Goal: Information Seeking & Learning: Learn about a topic

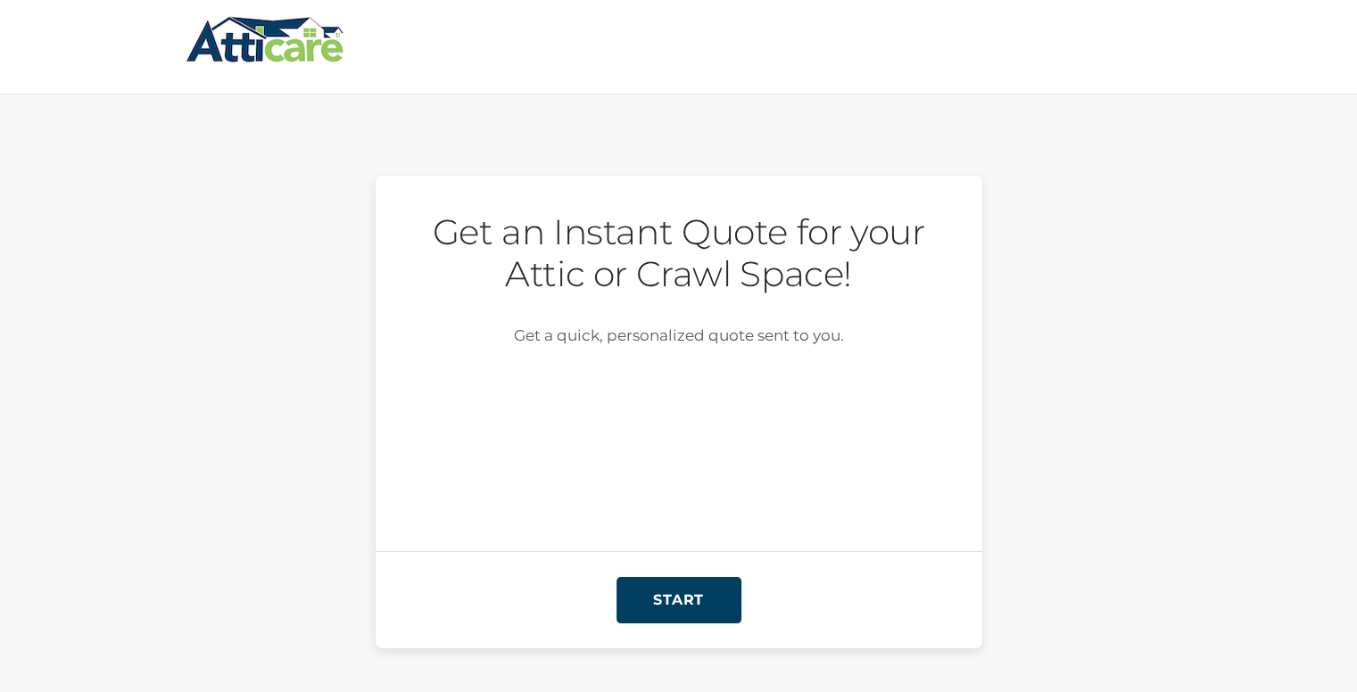
click at [229, 37] on img at bounding box center [266, 39] width 160 height 52
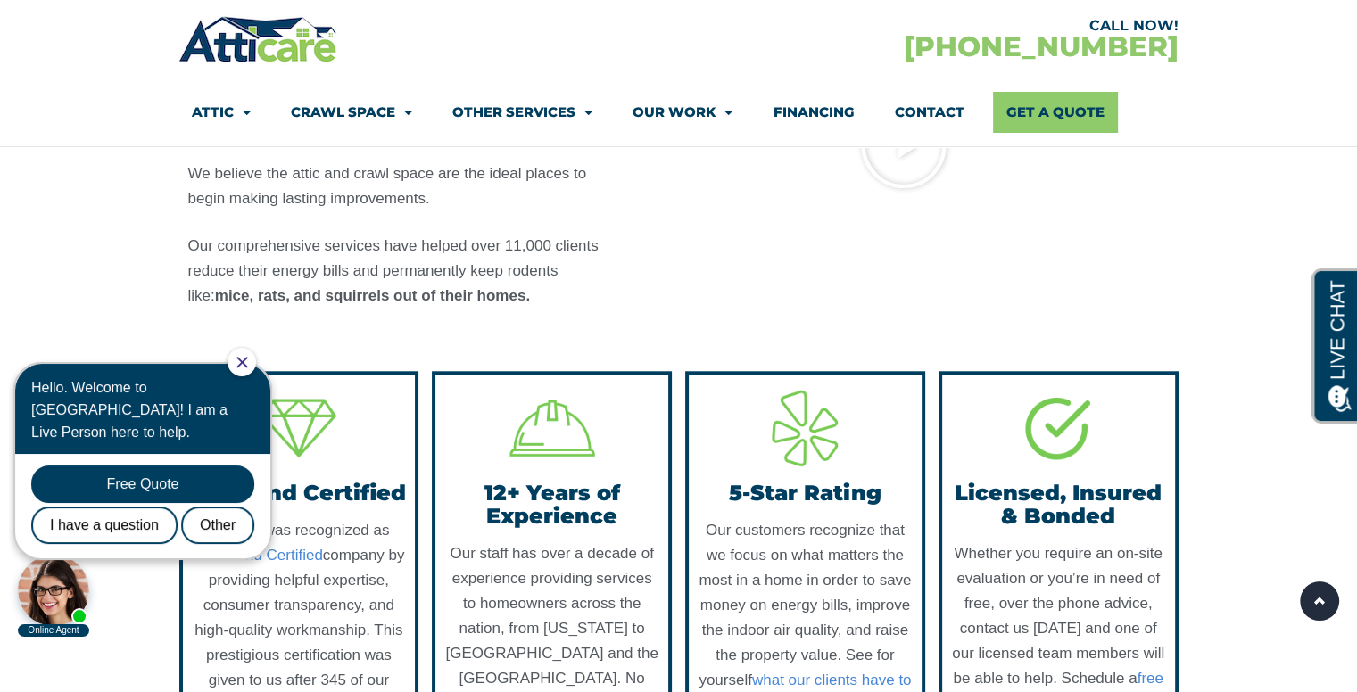
scroll to position [1427, 0]
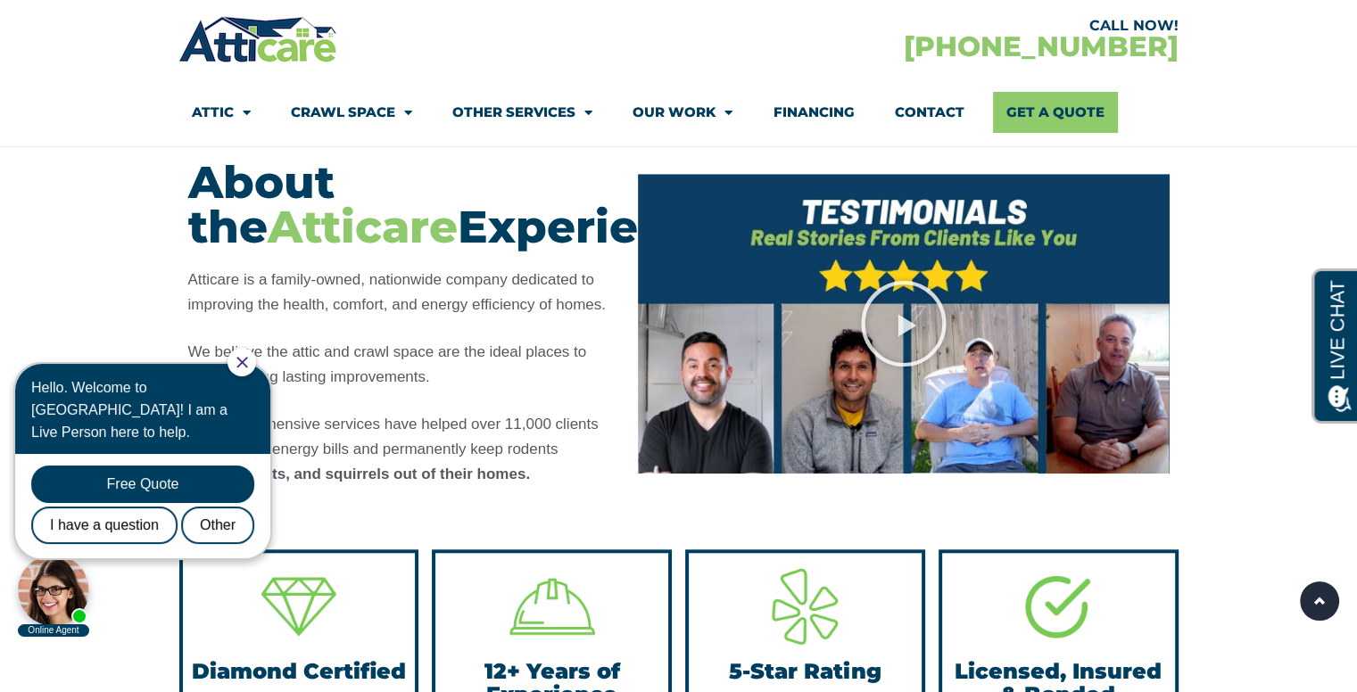
click at [256, 367] on div at bounding box center [241, 362] width 29 height 29
drag, startPoint x: 255, startPoint y: 365, endPoint x: 264, endPoint y: 709, distance: 344.4
click at [248, 365] on icon "Close Chat" at bounding box center [242, 363] width 12 height 12
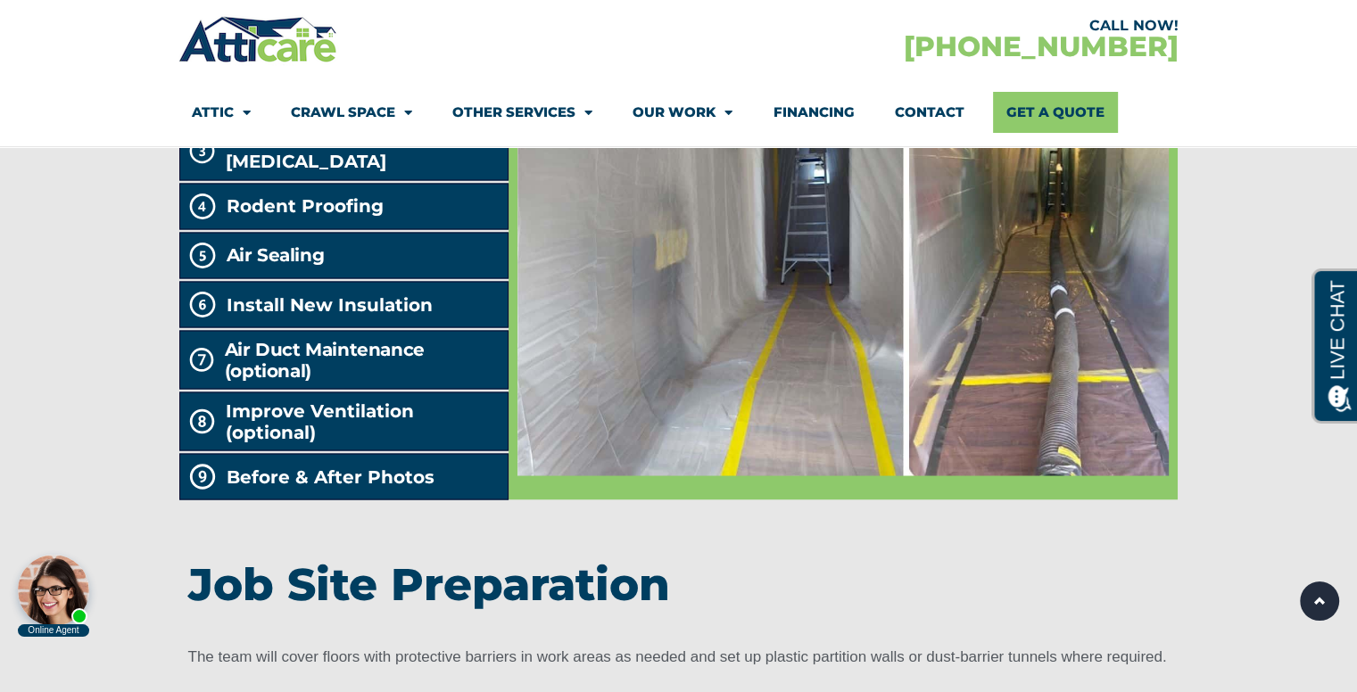
scroll to position [3033, 0]
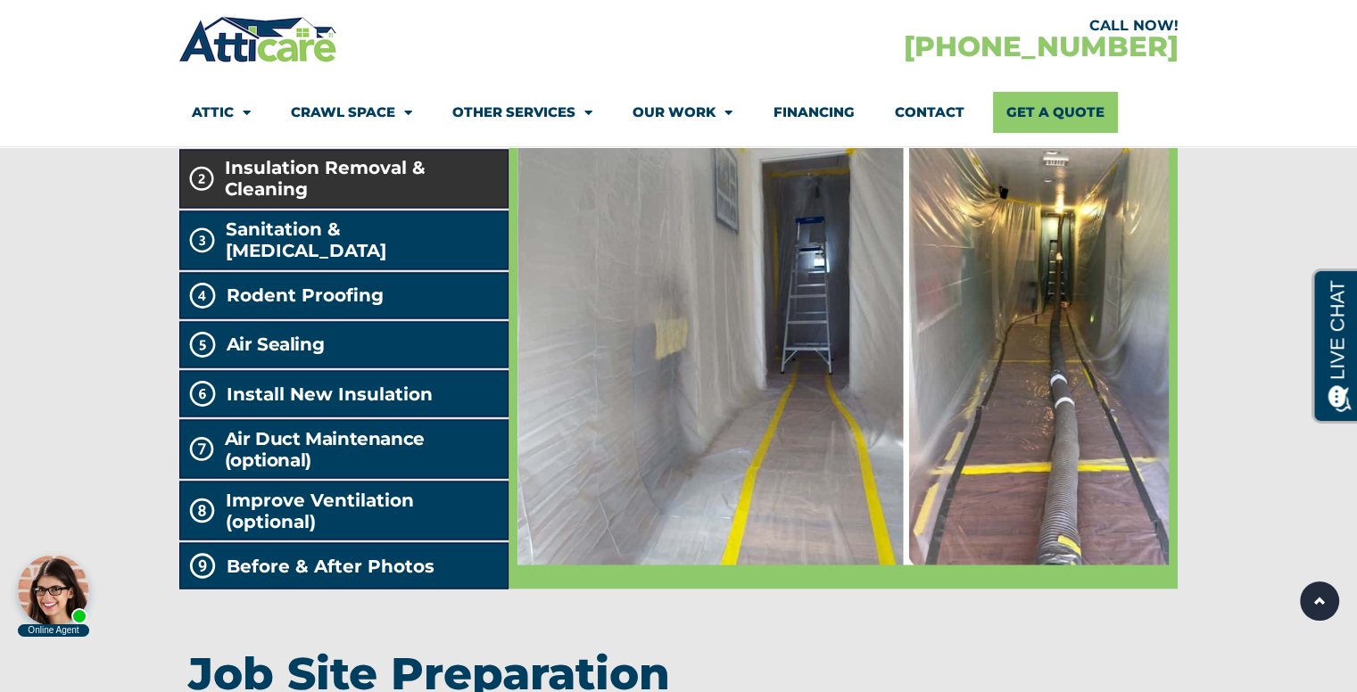
click at [295, 200] on span "Insulation Removal & Cleaning" at bounding box center [363, 178] width 276 height 43
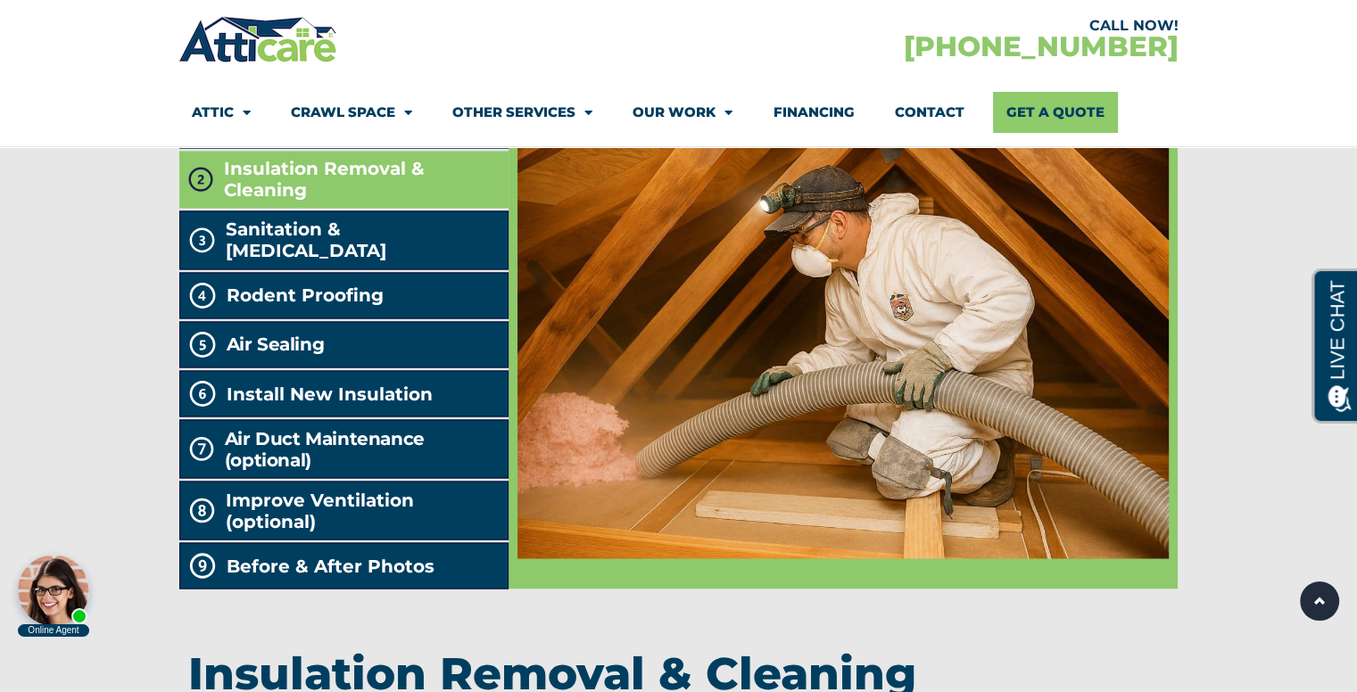
click at [278, 201] on span "Insulation Removal & Cleaning" at bounding box center [362, 179] width 277 height 43
click at [282, 136] on span "Job Site Preparation" at bounding box center [323, 124] width 193 height 21
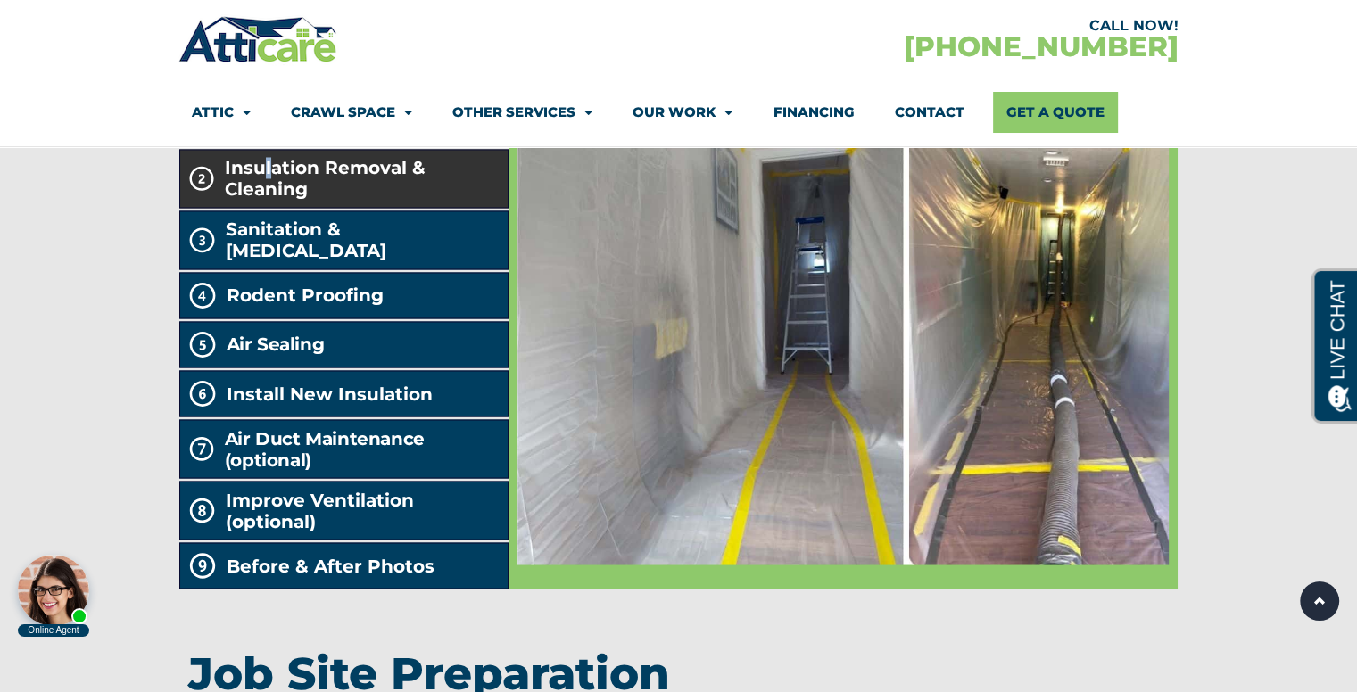
click at [268, 200] on span "Insulation Removal & Cleaning" at bounding box center [363, 178] width 276 height 43
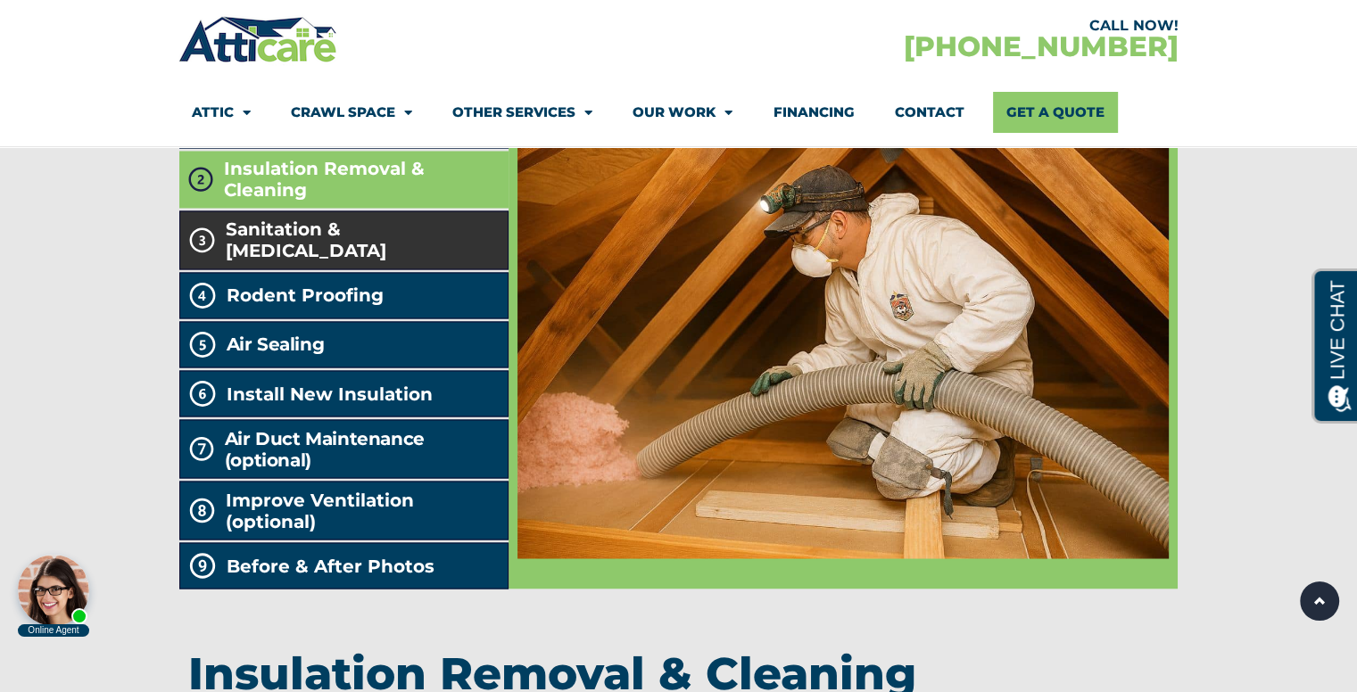
click at [279, 261] on span "Sanitation & Decontamination" at bounding box center [363, 240] width 275 height 43
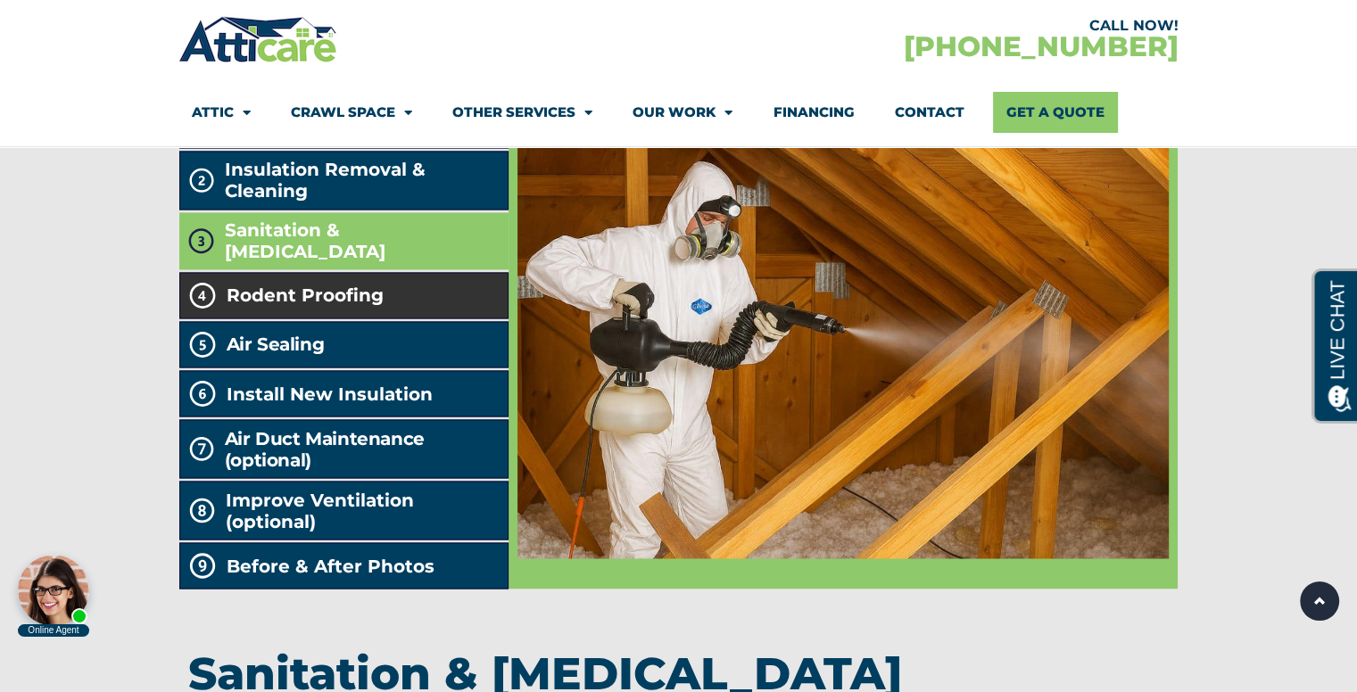
click at [287, 306] on span "Rodent Proofing" at bounding box center [305, 295] width 157 height 21
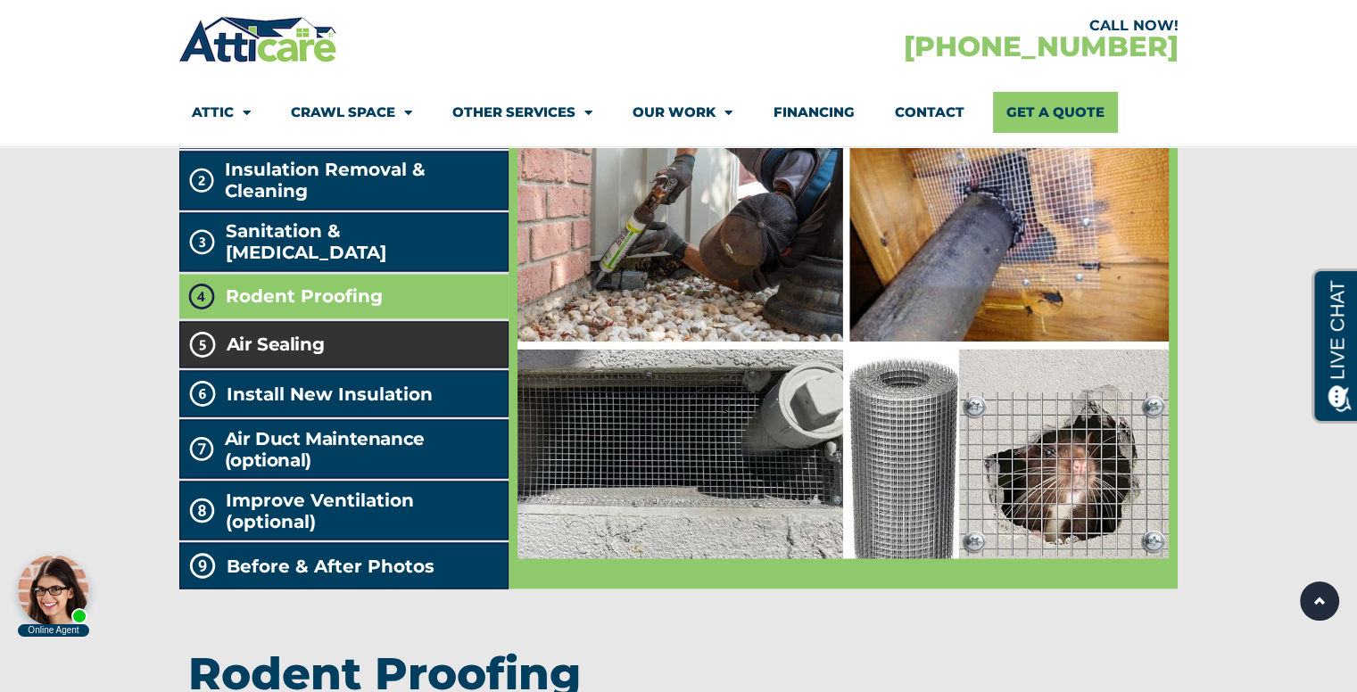
click at [278, 355] on h2 "Air Sealing" at bounding box center [276, 344] width 98 height 21
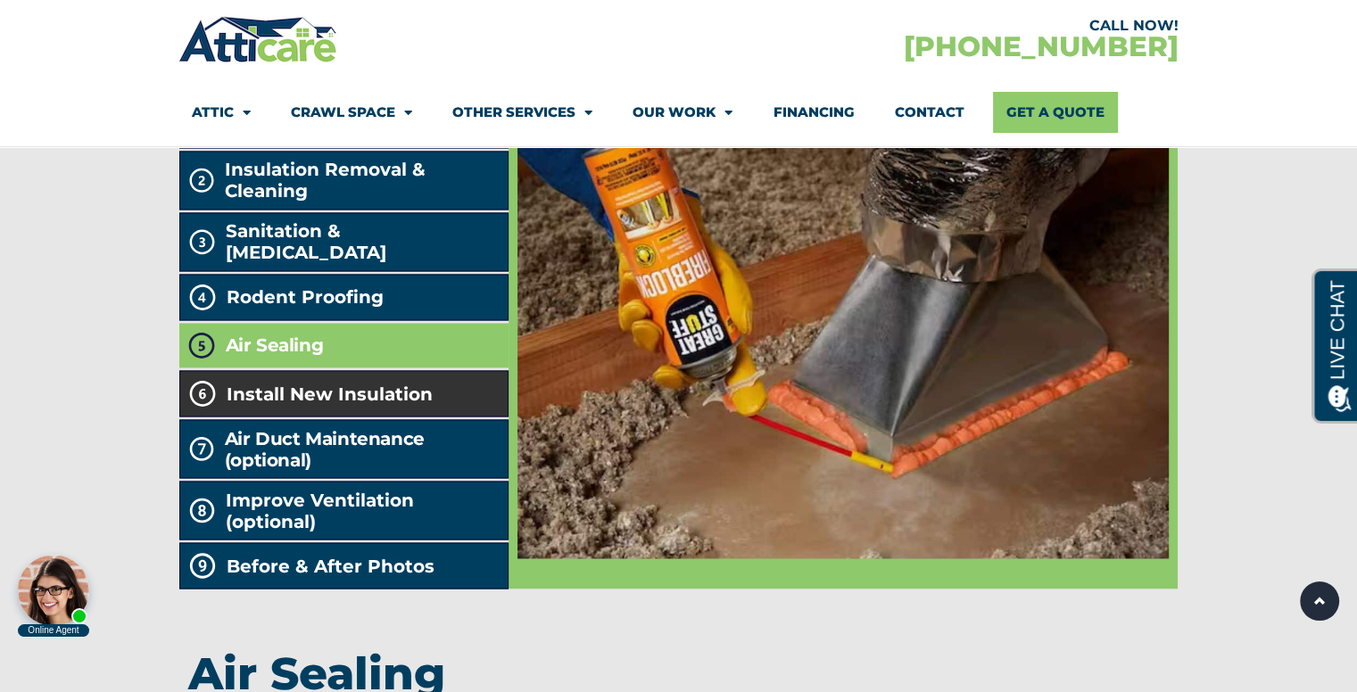
click at [275, 404] on span "Install New Insulation" at bounding box center [330, 393] width 206 height 21
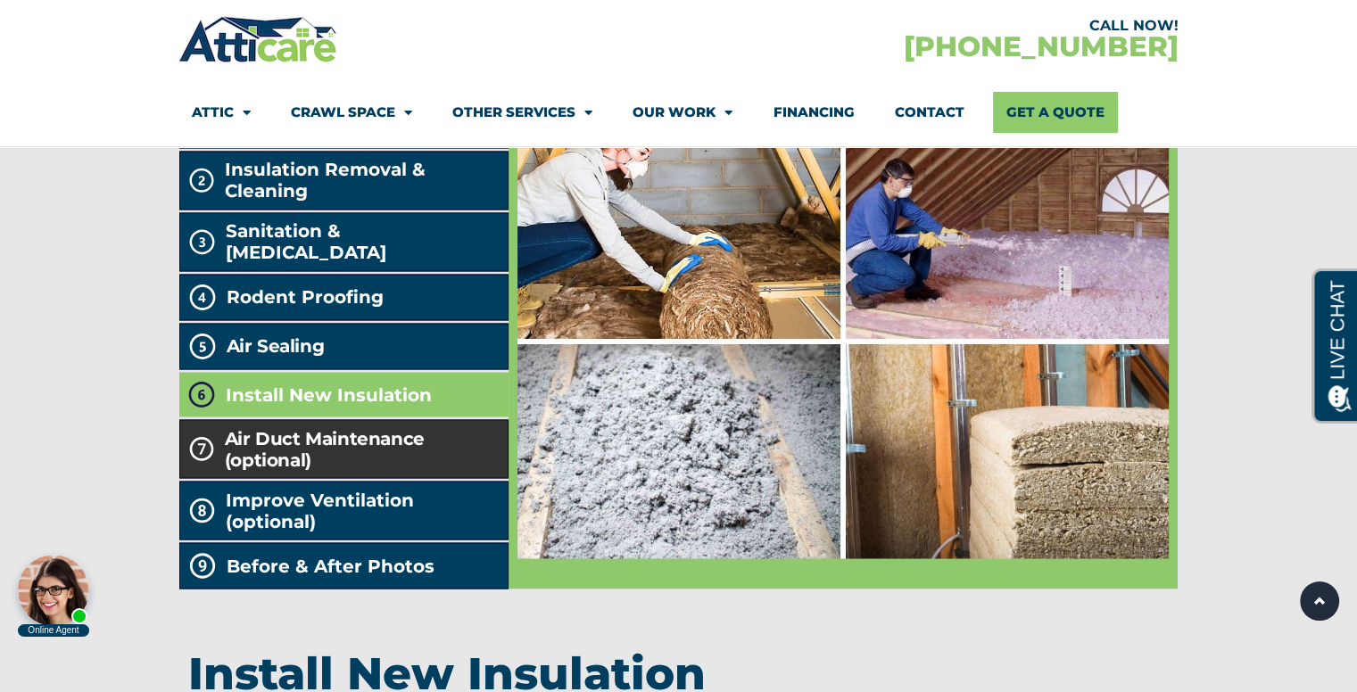
click at [275, 470] on h2 "Air Duct Maintenance (optional)" at bounding box center [363, 448] width 276 height 43
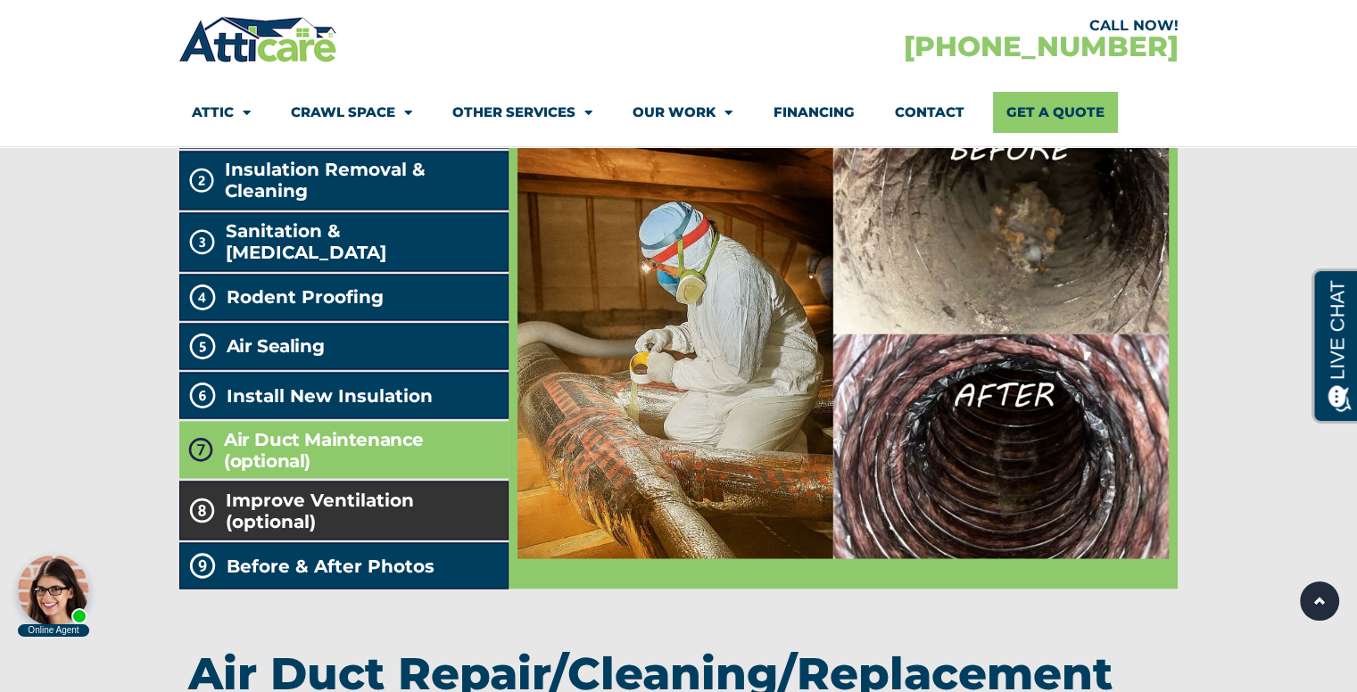
click at [289, 532] on span "Improve Ventilation (optional)" at bounding box center [364, 510] width 276 height 43
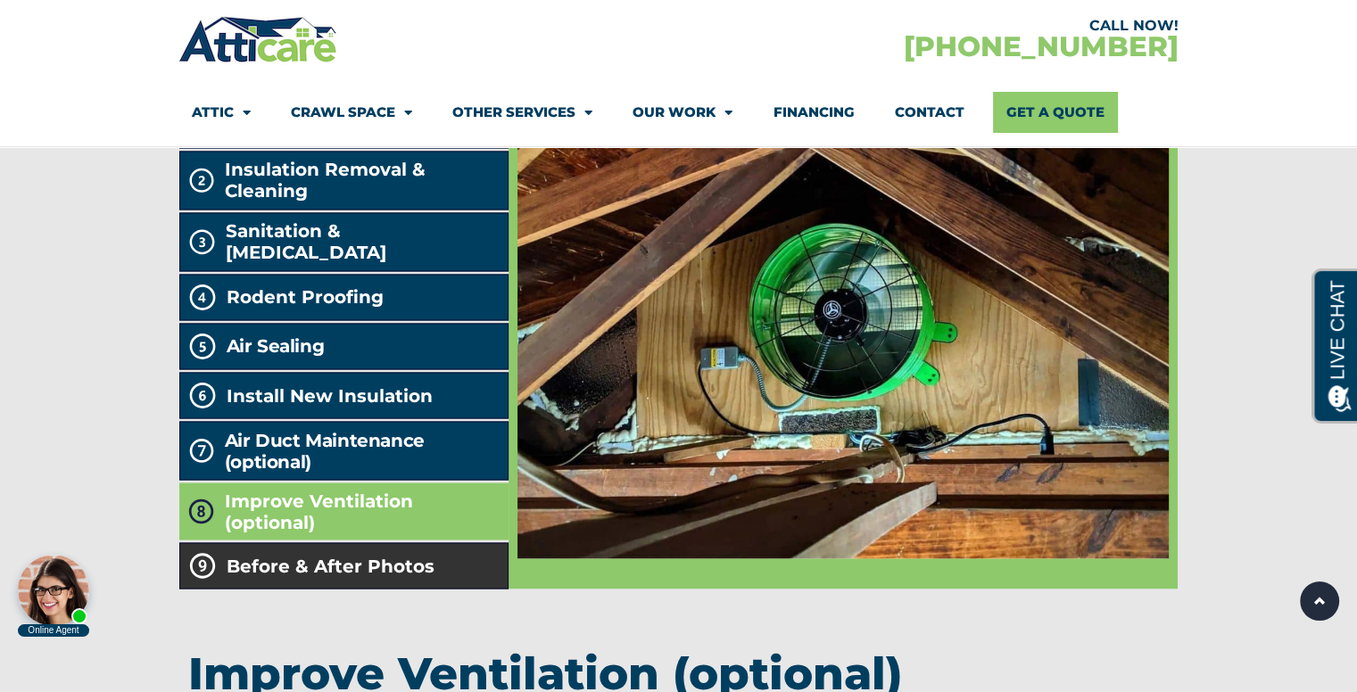
click at [295, 576] on span "Before & After Photos" at bounding box center [331, 565] width 208 height 21
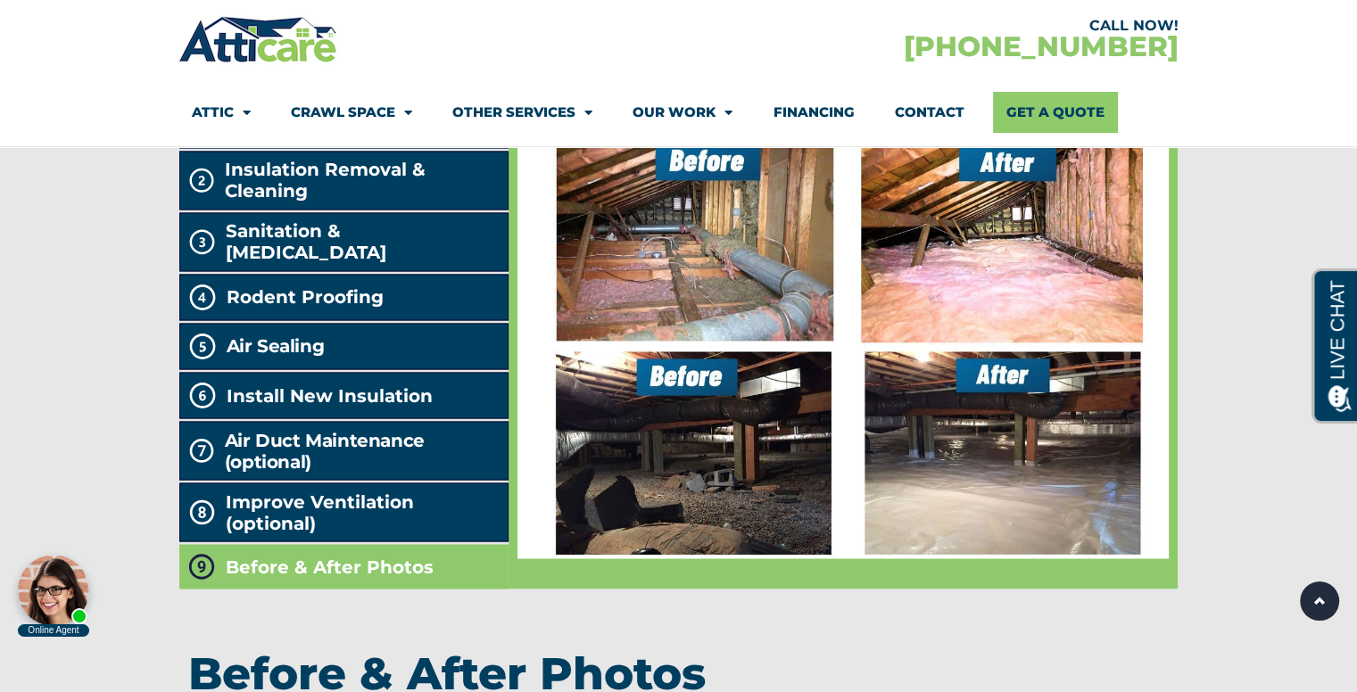
click at [694, 363] on img at bounding box center [842, 341] width 651 height 434
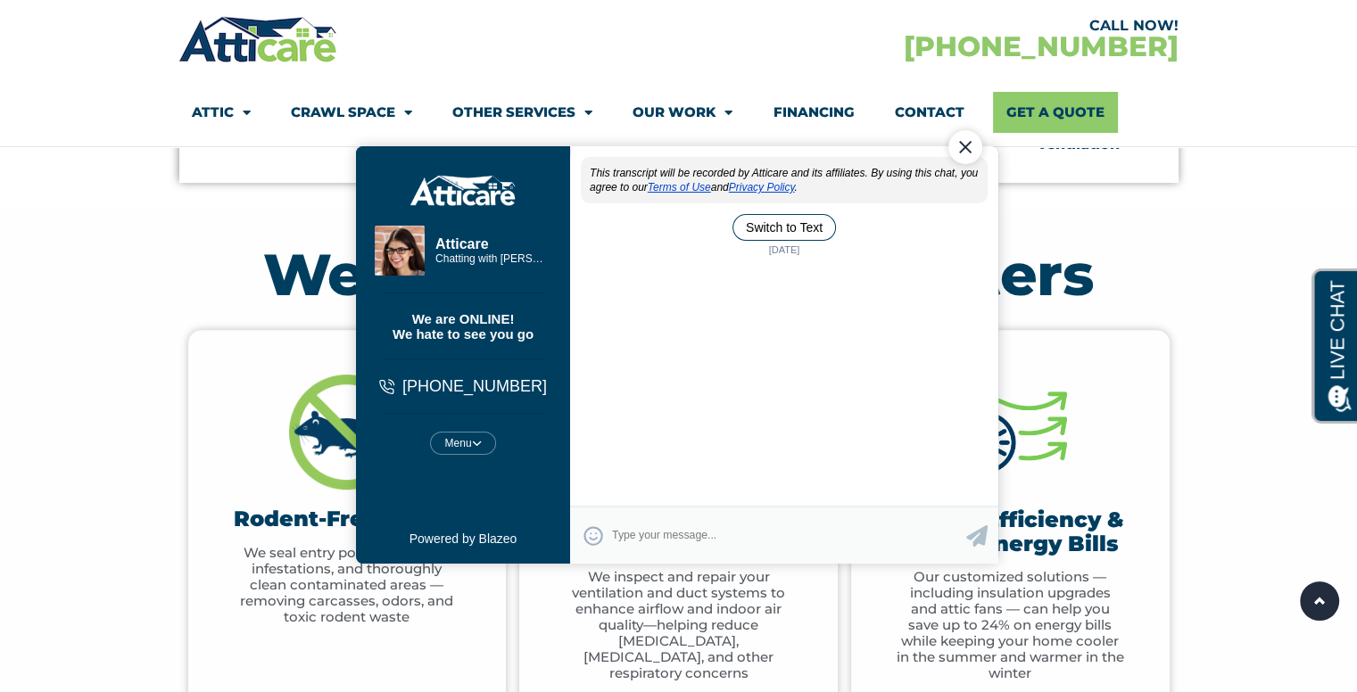
scroll to position [0, 0]
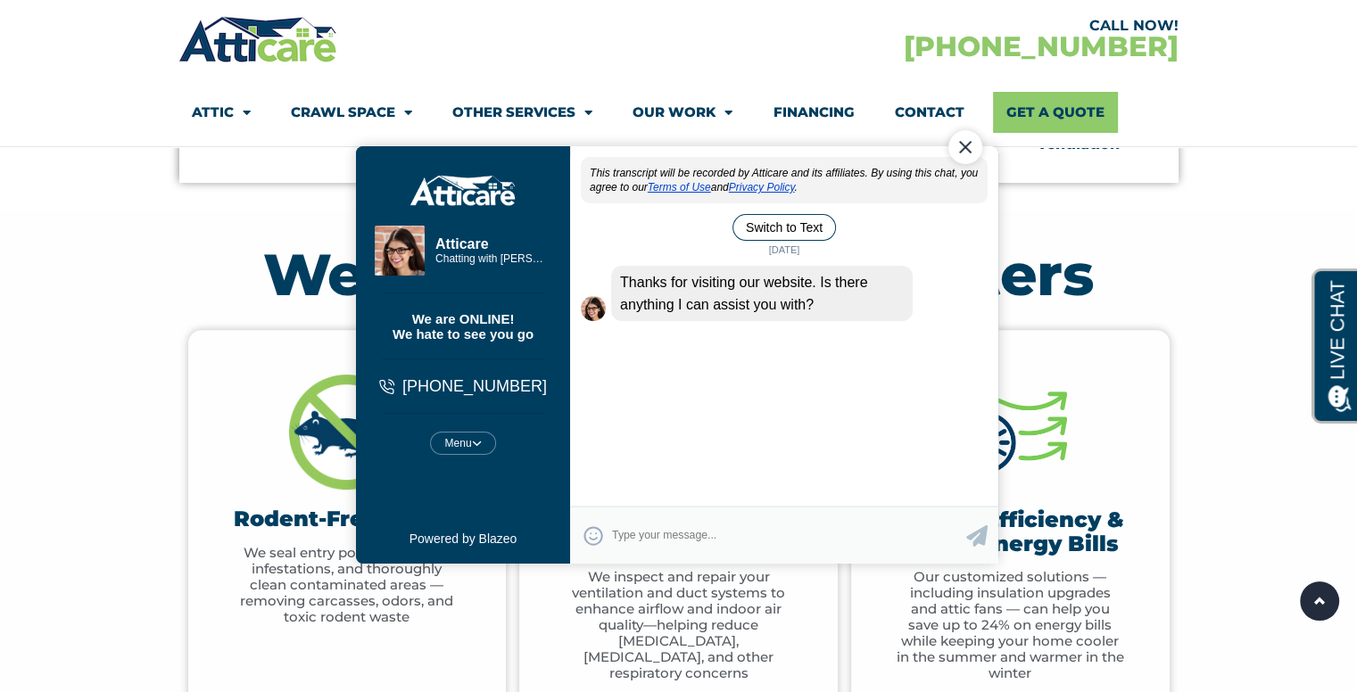
click at [954, 144] on div "Close Chat" at bounding box center [964, 147] width 34 height 34
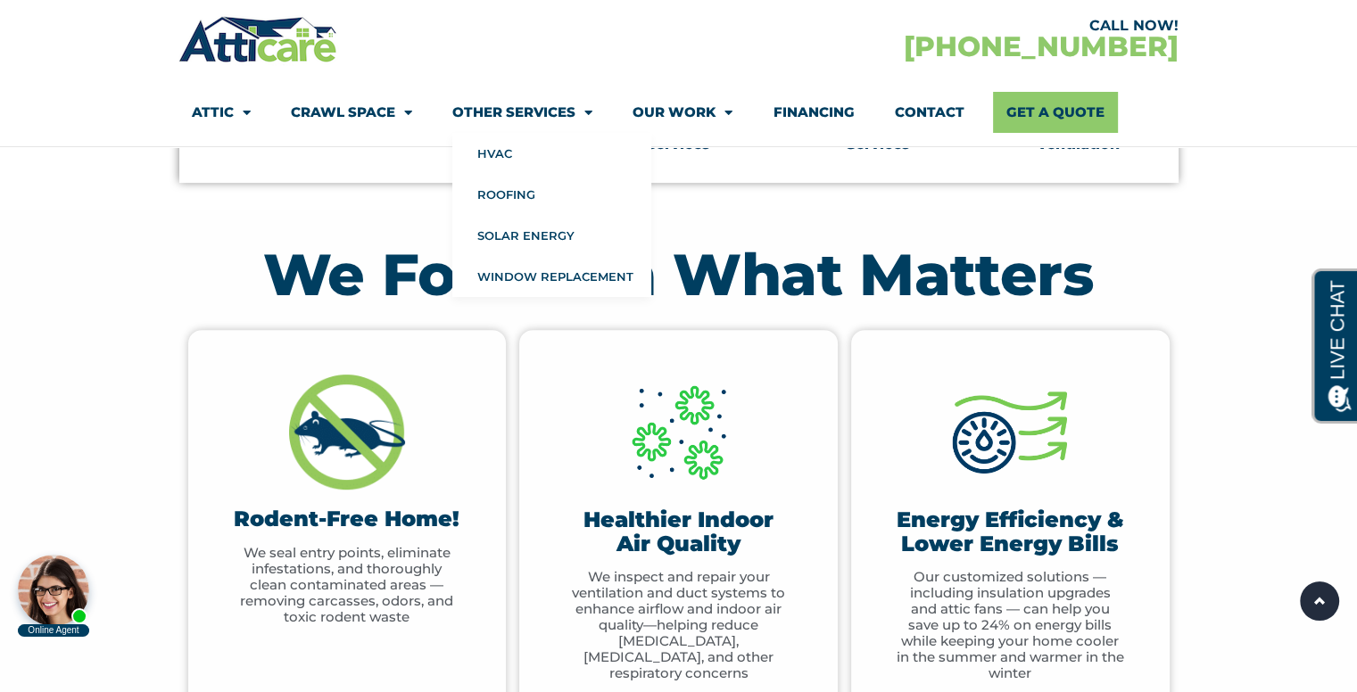
click at [565, 113] on link "Other Services" at bounding box center [522, 112] width 140 height 41
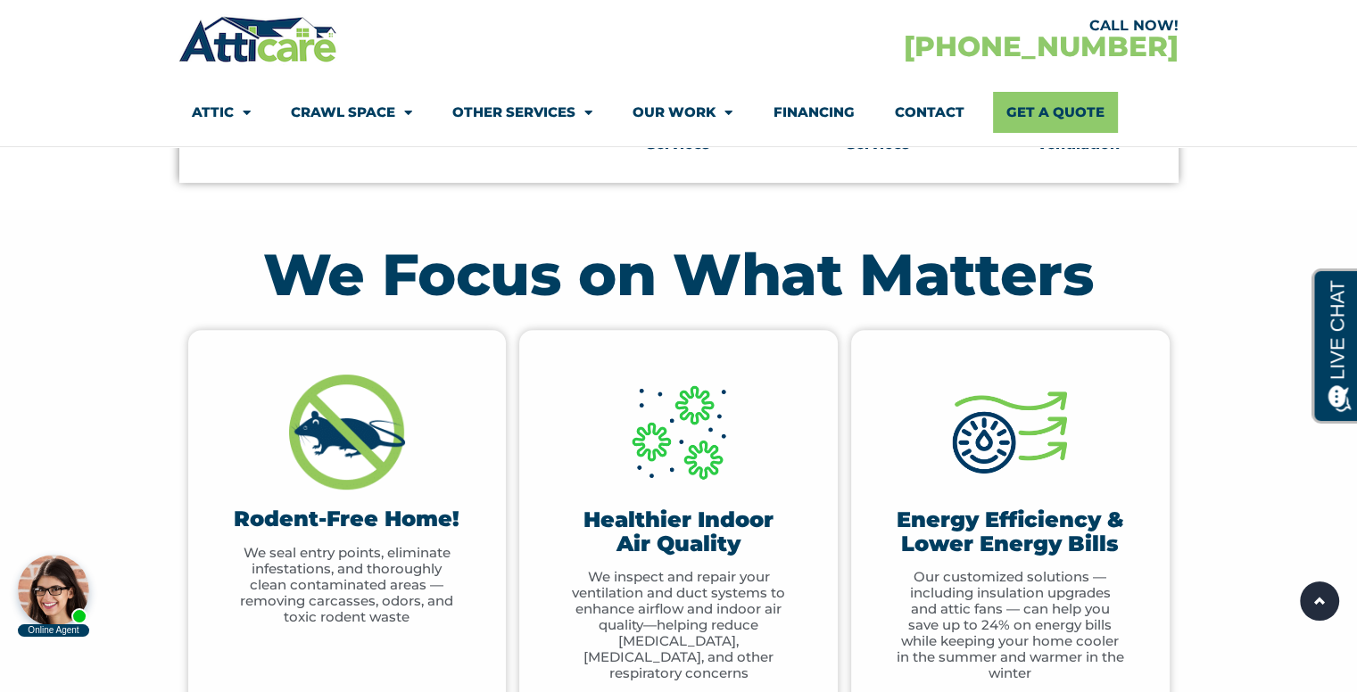
click at [565, 113] on link "Other Services" at bounding box center [522, 112] width 140 height 41
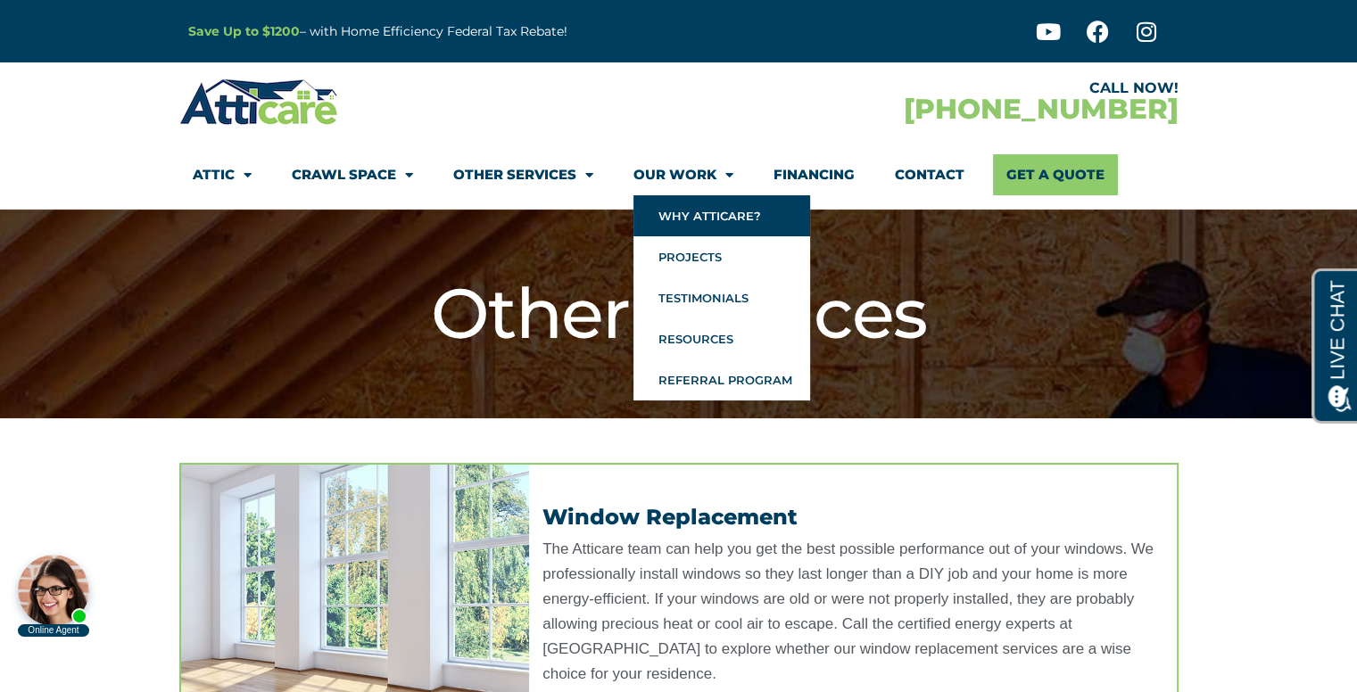
click at [674, 209] on link "Why Atticare?" at bounding box center [721, 215] width 177 height 41
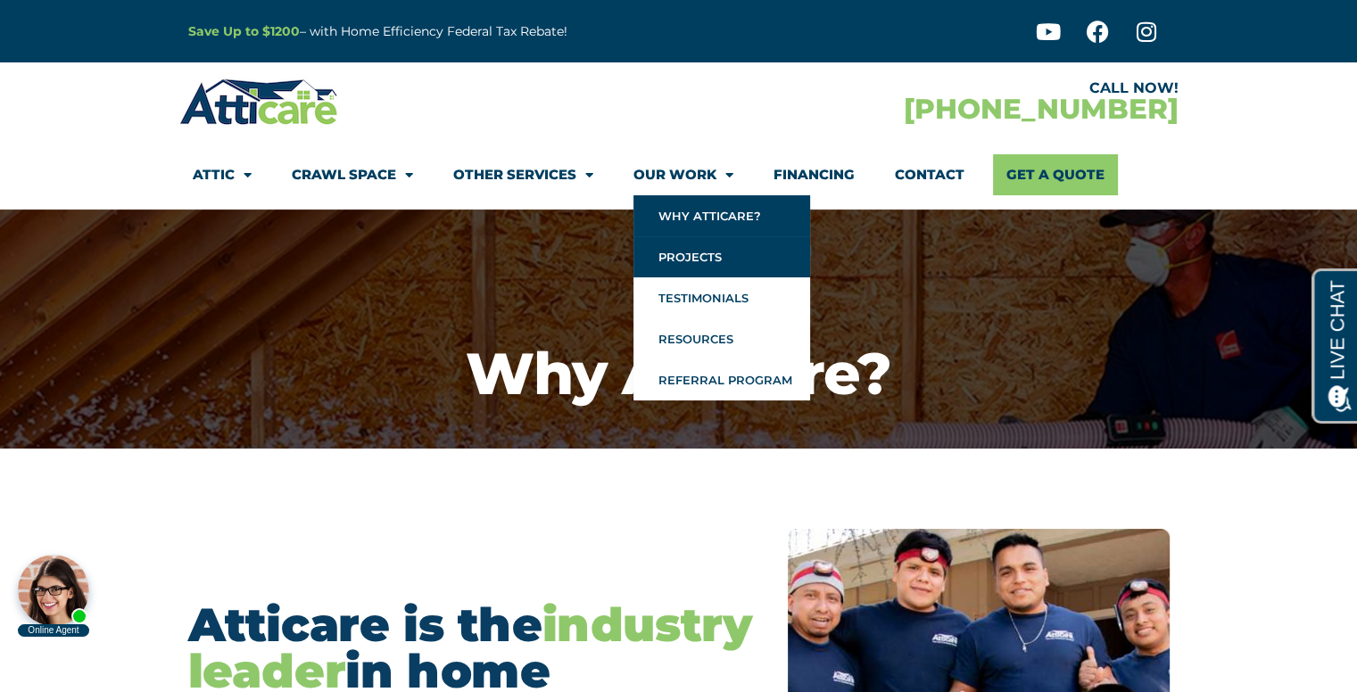
click at [694, 257] on link "Projects" at bounding box center [721, 256] width 177 height 41
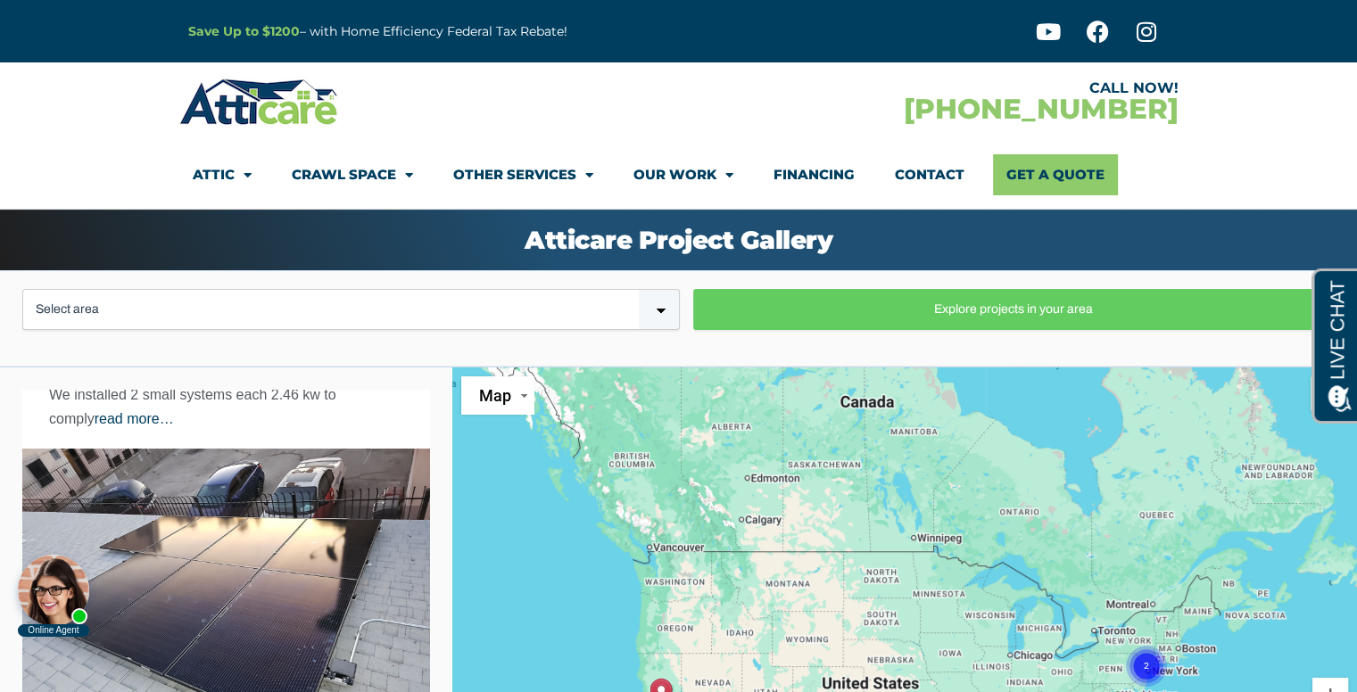
scroll to position [624, 0]
click at [277, 289] on select "Select area [GEOGRAPHIC_DATA] [GEOGRAPHIC_DATA] [US_STATE] / [US_STATE]" at bounding box center [350, 309] width 657 height 41
select select "[US_STATE]"
click at [22, 289] on select "Select area [GEOGRAPHIC_DATA] [GEOGRAPHIC_DATA] [US_STATE] / [US_STATE]" at bounding box center [350, 309] width 657 height 41
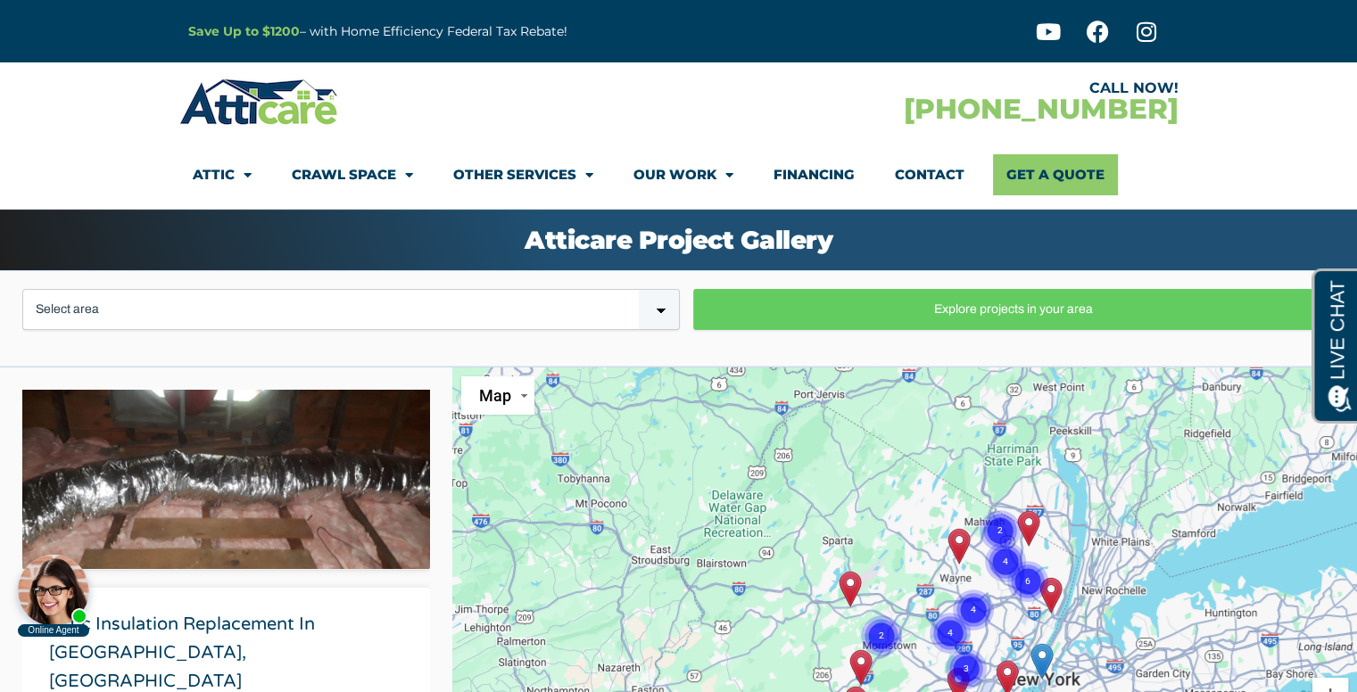
scroll to position [803, 0]
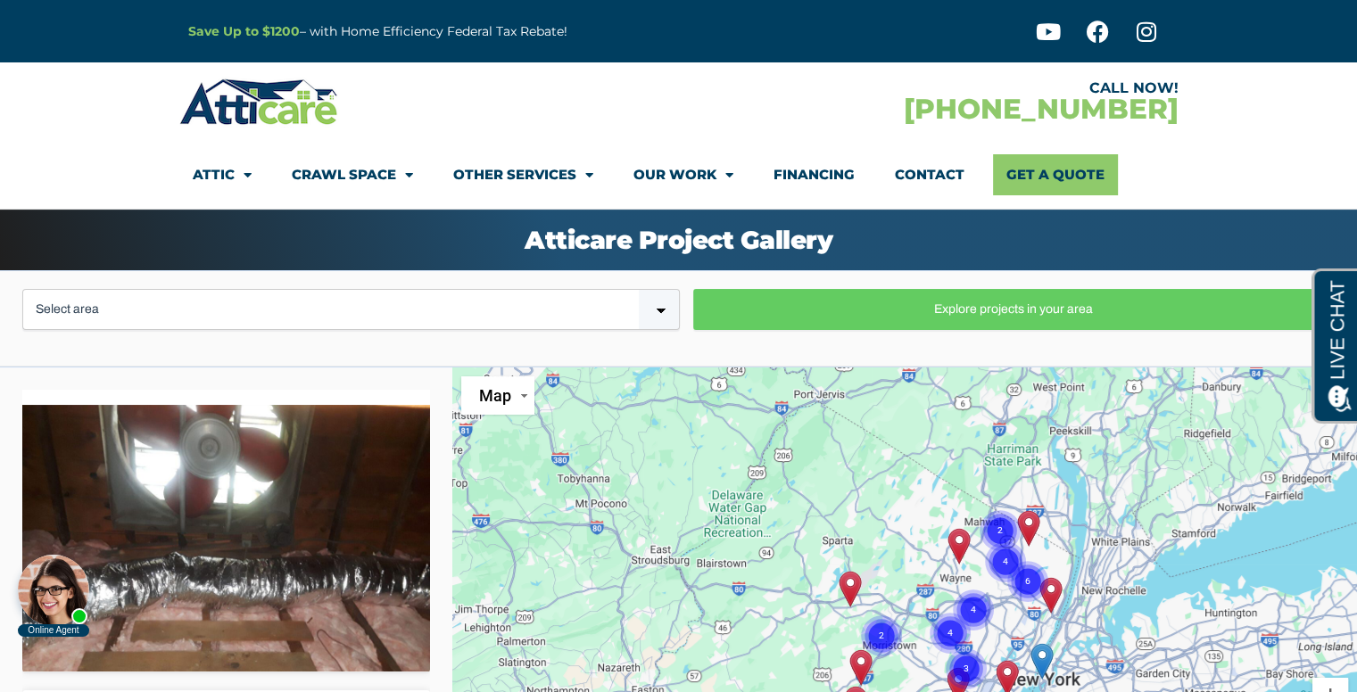
click at [285, 516] on body "Online Agent Close" at bounding box center [151, 572] width 285 height 134
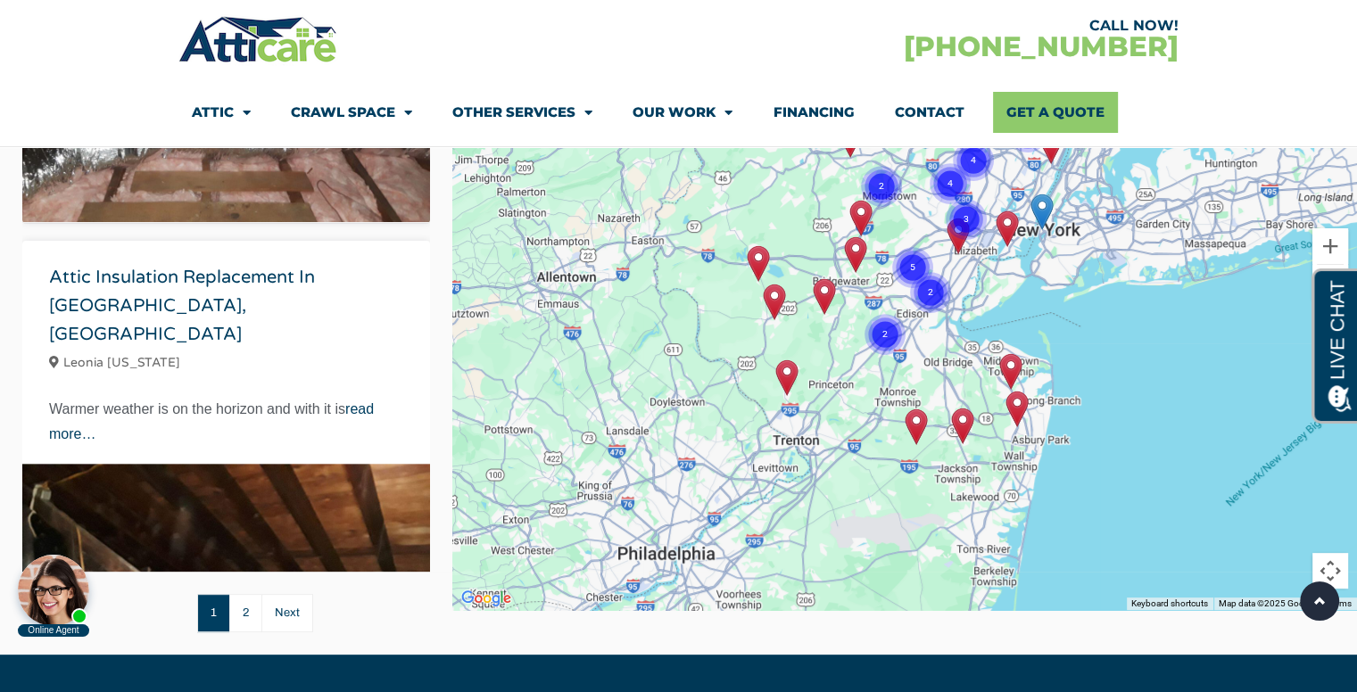
scroll to position [446, 0]
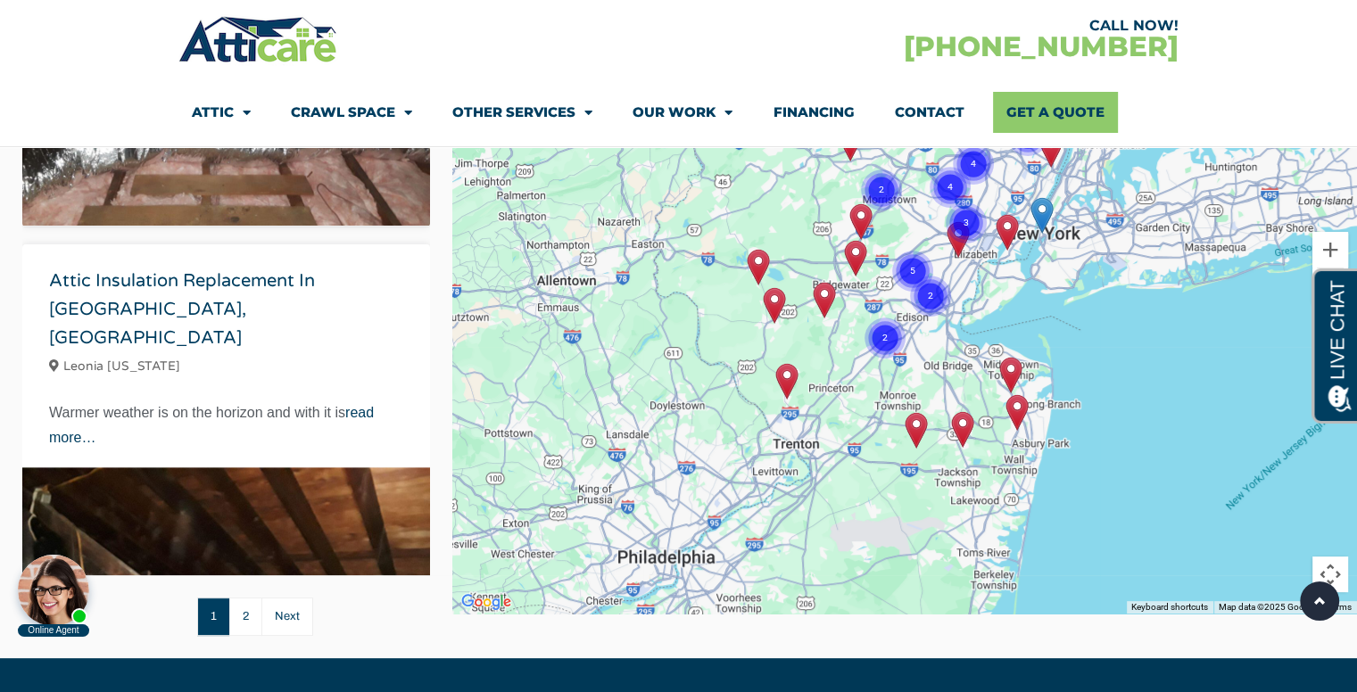
click at [239, 614] on body "Online Agent Close" at bounding box center [151, 572] width 285 height 134
click at [248, 617] on body "Online Agent Close" at bounding box center [151, 572] width 285 height 134
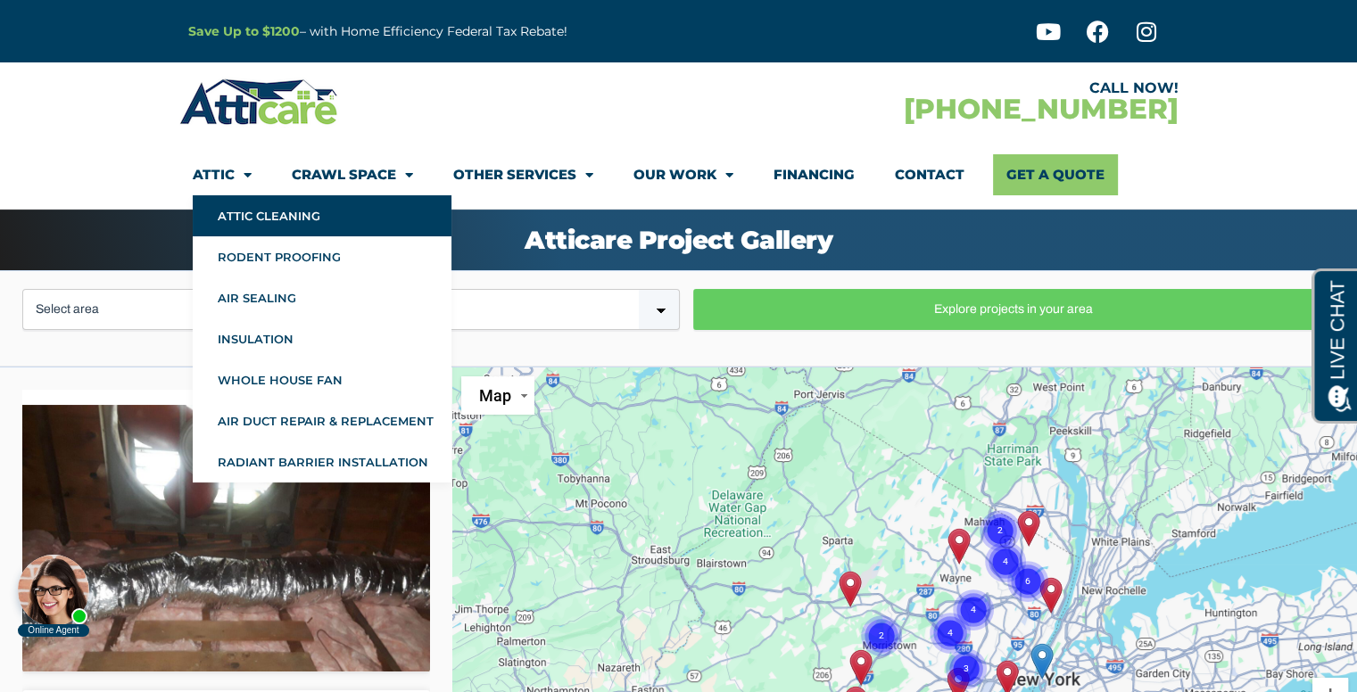
click at [232, 202] on link "Attic Cleaning" at bounding box center [322, 215] width 259 height 41
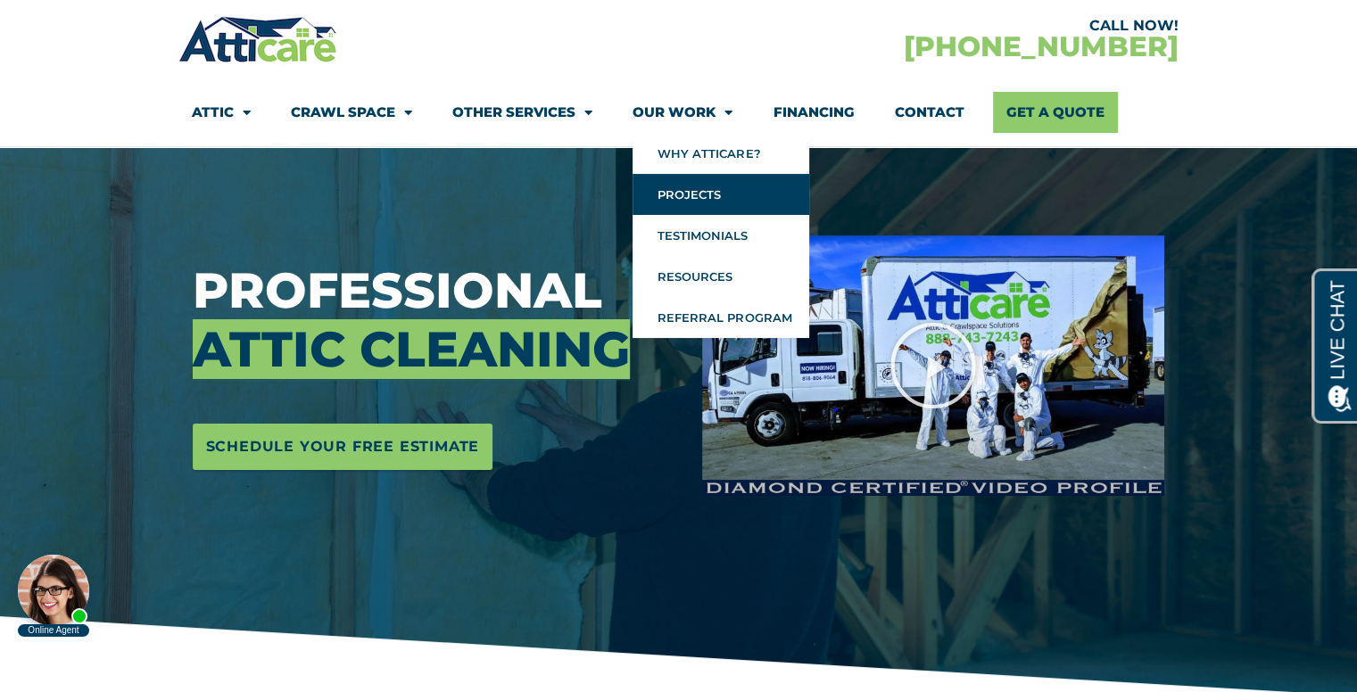
click at [714, 202] on link "Projects" at bounding box center [720, 194] width 177 height 41
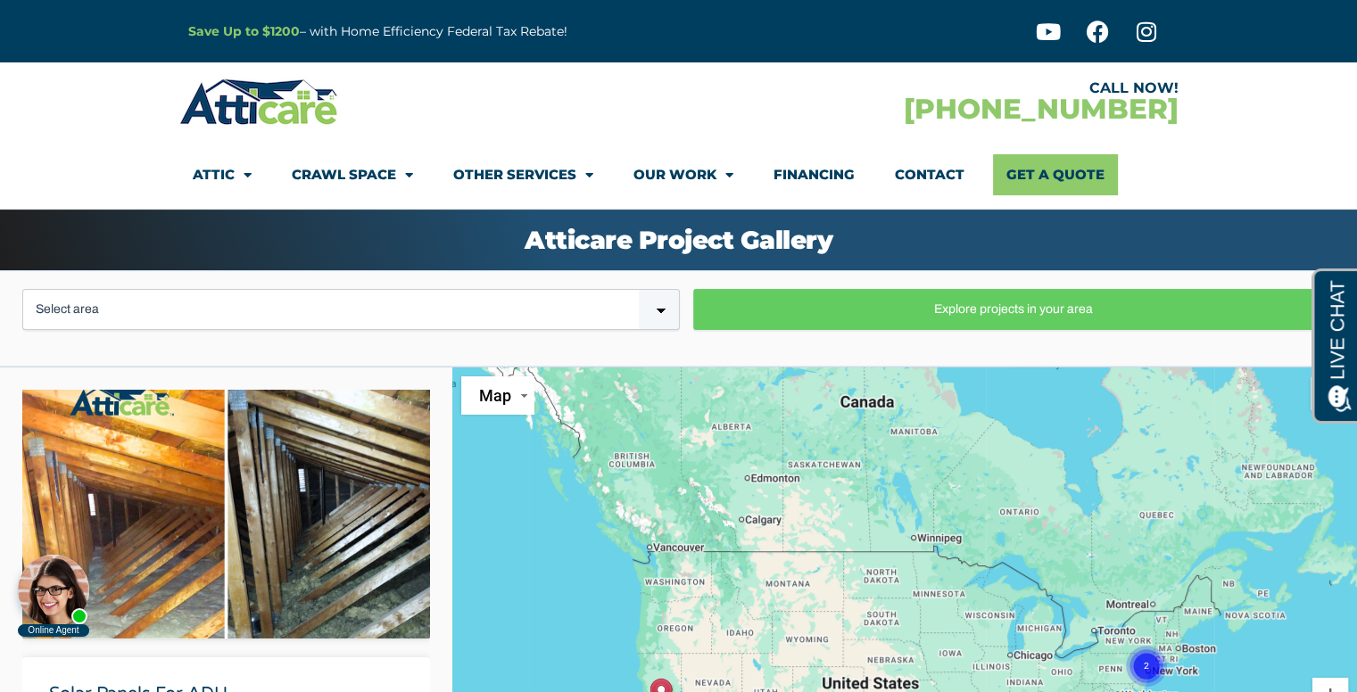
scroll to position [268, 0]
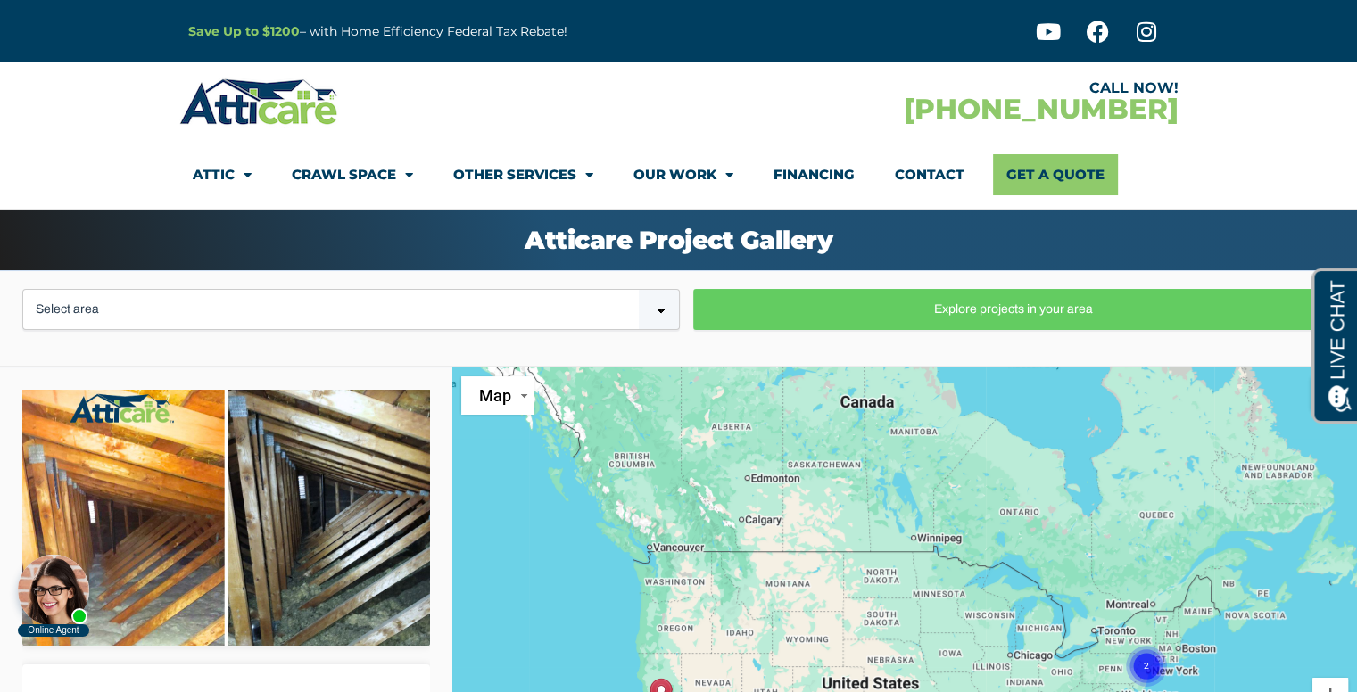
click at [321, 295] on select "Select area Bay Area Los Angeles Area New Jersey / New York" at bounding box center [350, 309] width 657 height 41
select select "New York"
click at [22, 289] on select "Select area Bay Area Los Angeles Area New Jersey / New York" at bounding box center [350, 309] width 657 height 41
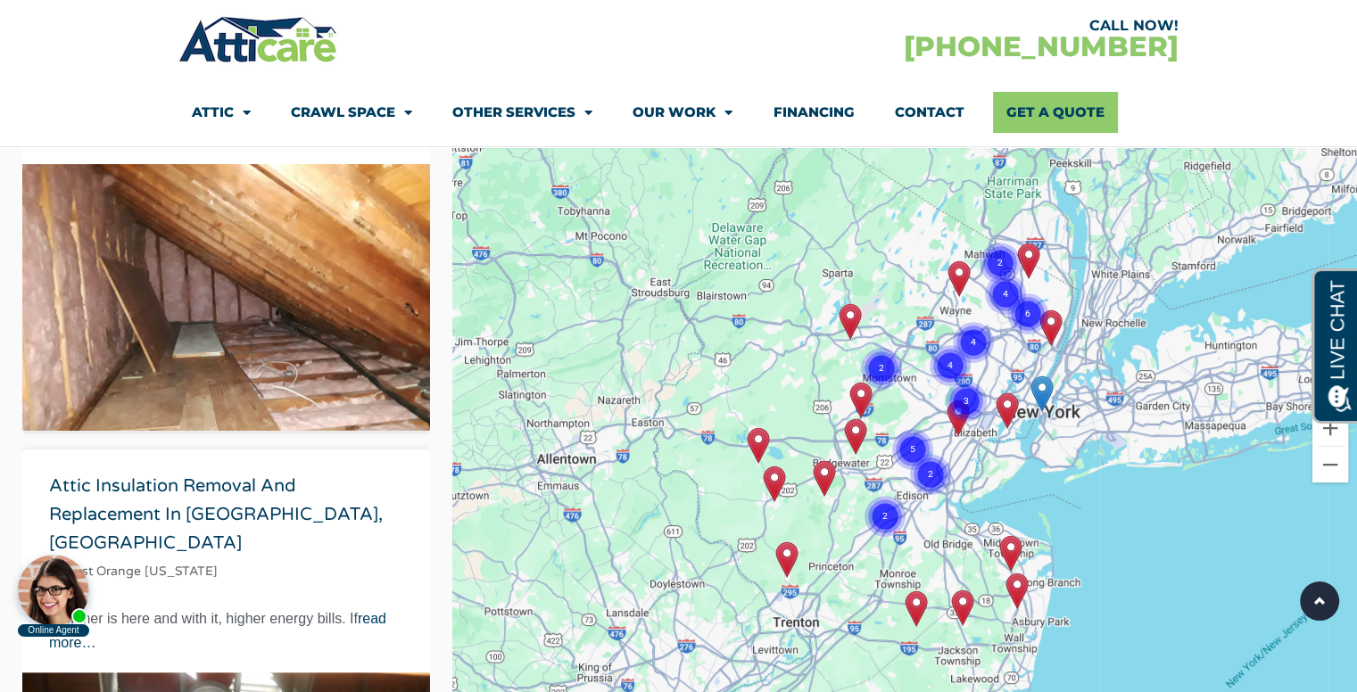
click at [949, 364] on text "4" at bounding box center [949, 365] width 5 height 12
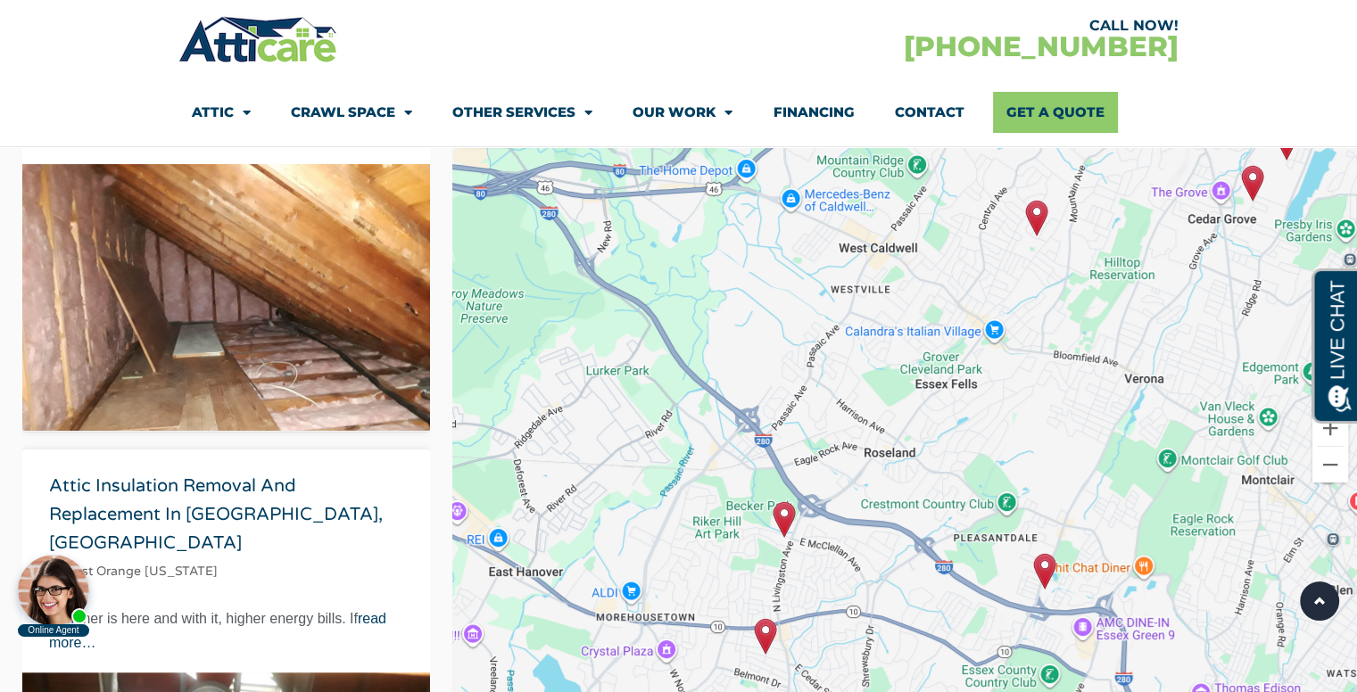
click at [781, 515] on img "Attic and Crawlspace Insulation Replacement in Livingston, NJ" at bounding box center [783, 519] width 22 height 37
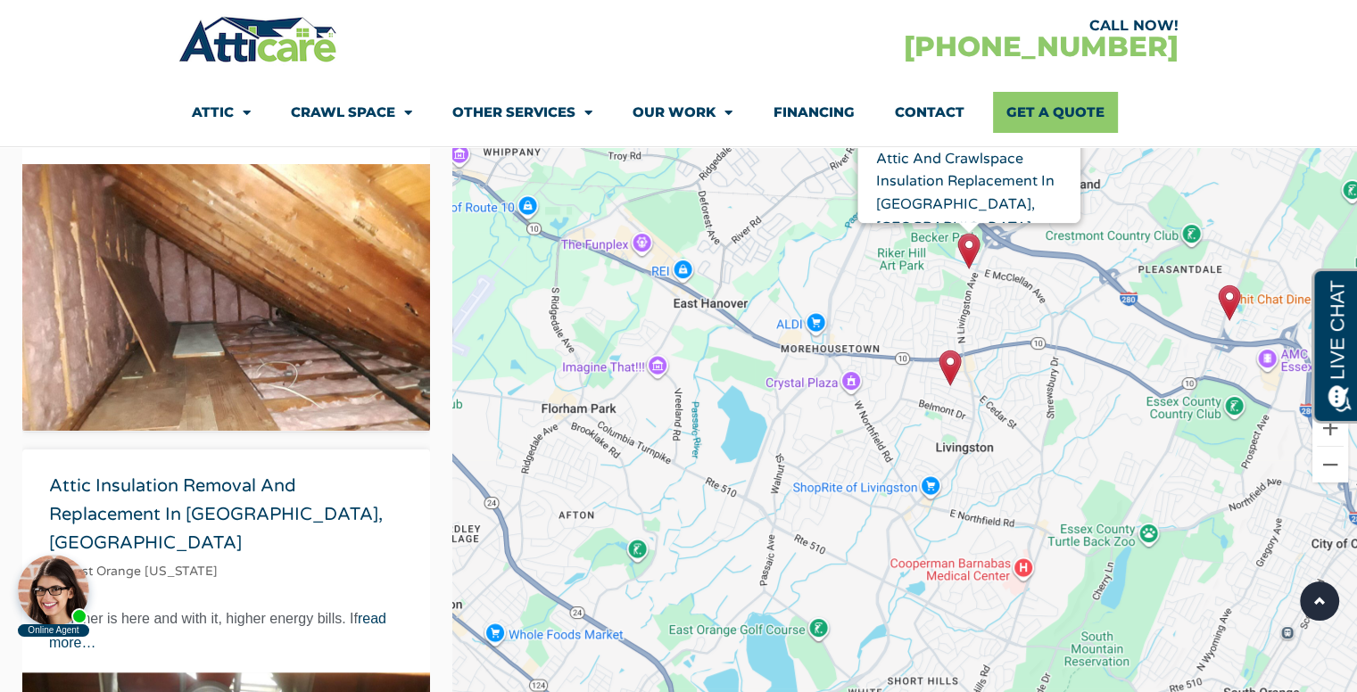
drag, startPoint x: 1046, startPoint y: 377, endPoint x: 1234, endPoint y: 107, distance: 328.8
click at [1234, 107] on body "Save Up to $1200 – with Home Efficiency Federal Tax Rebate! Youtube Facebook In…" at bounding box center [678, 562] width 1357 height 1661
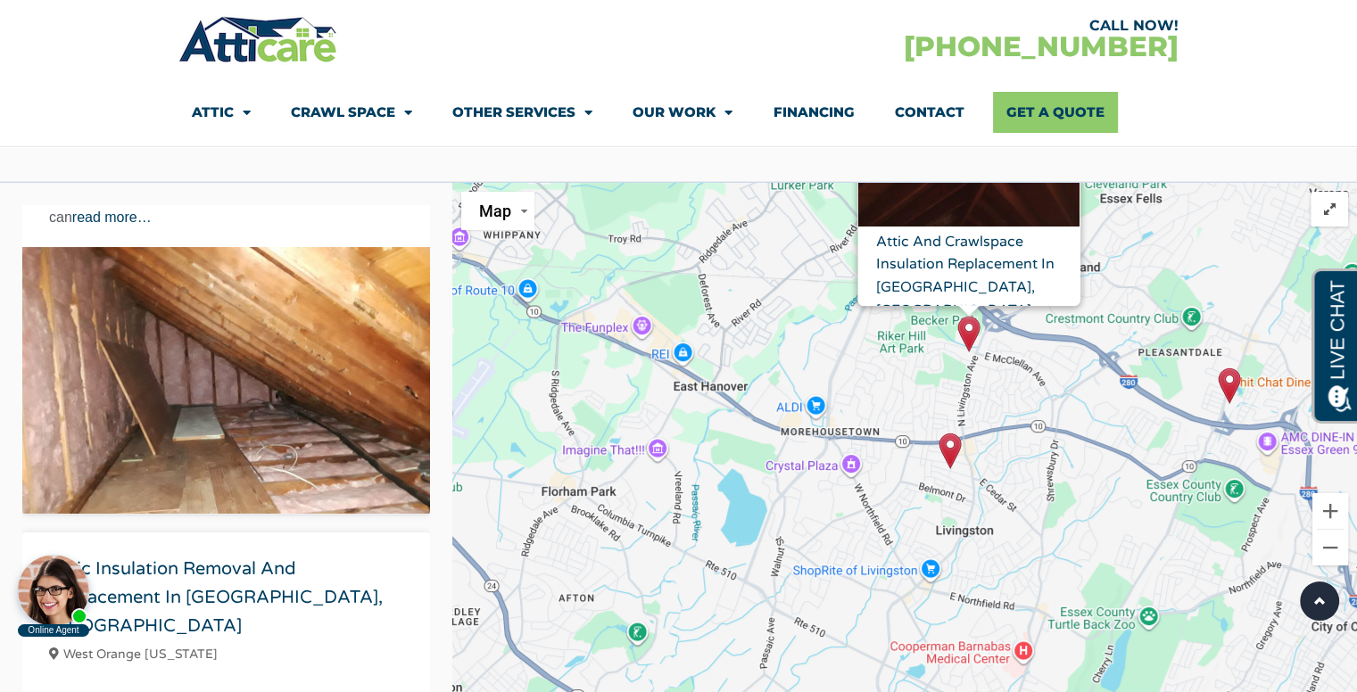
scroll to position [178, 0]
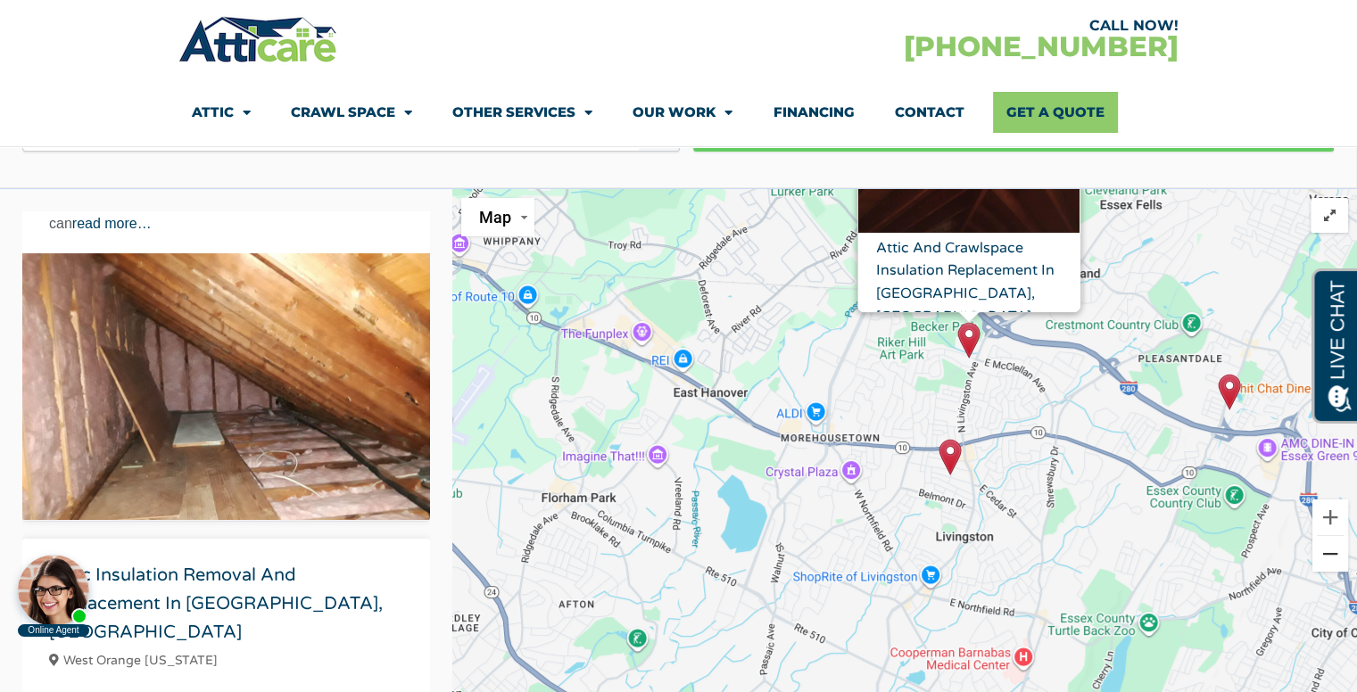
click at [1327, 554] on button "Zoom out" at bounding box center [1330, 554] width 36 height 36
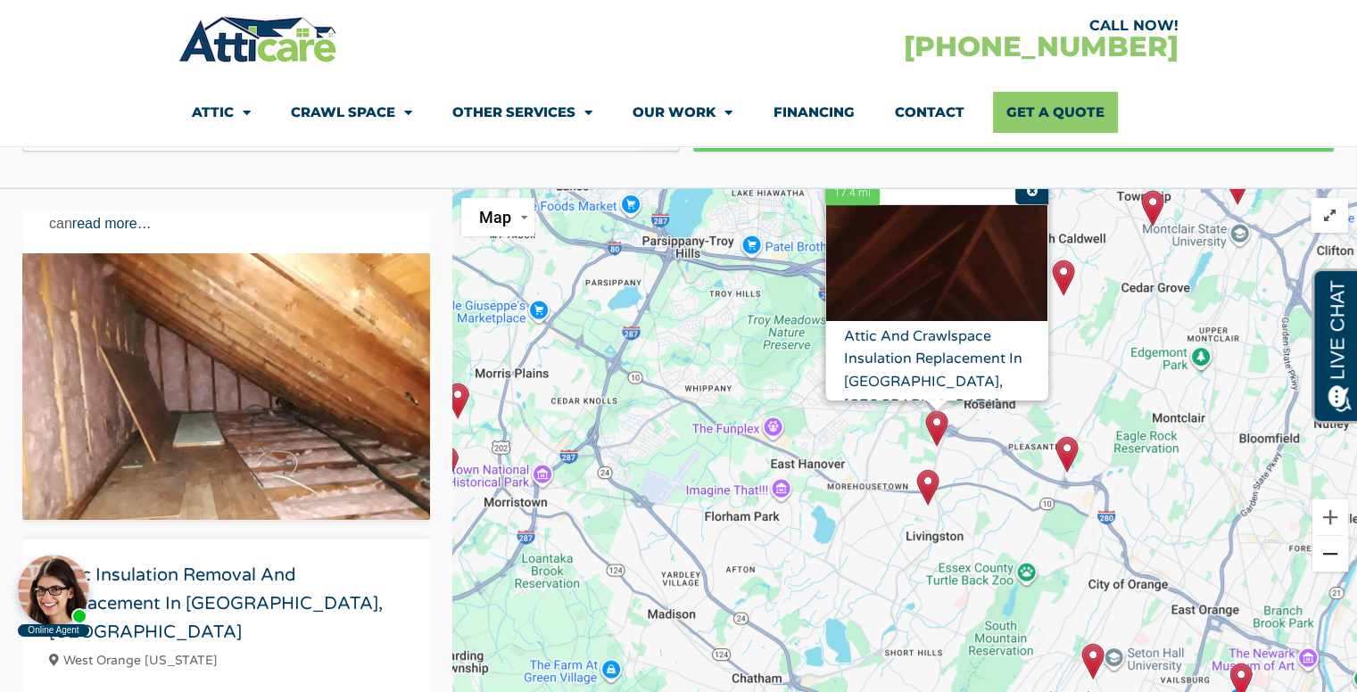
click at [1327, 554] on button "Zoom out" at bounding box center [1330, 554] width 36 height 36
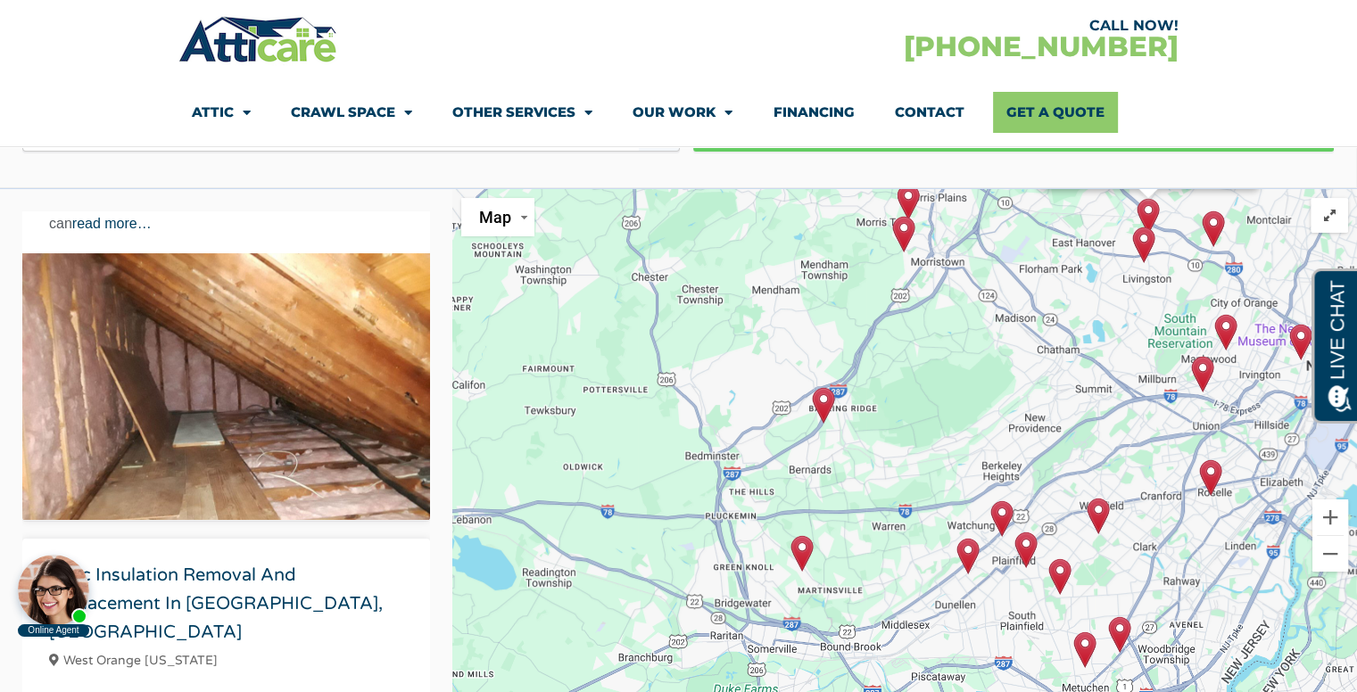
drag, startPoint x: 562, startPoint y: 597, endPoint x: 811, endPoint y: 311, distance: 378.7
click at [811, 311] on div "To activate drag with keyboard, press Alt + Enter. Once in keyboard drag state,…" at bounding box center [904, 535] width 904 height 692
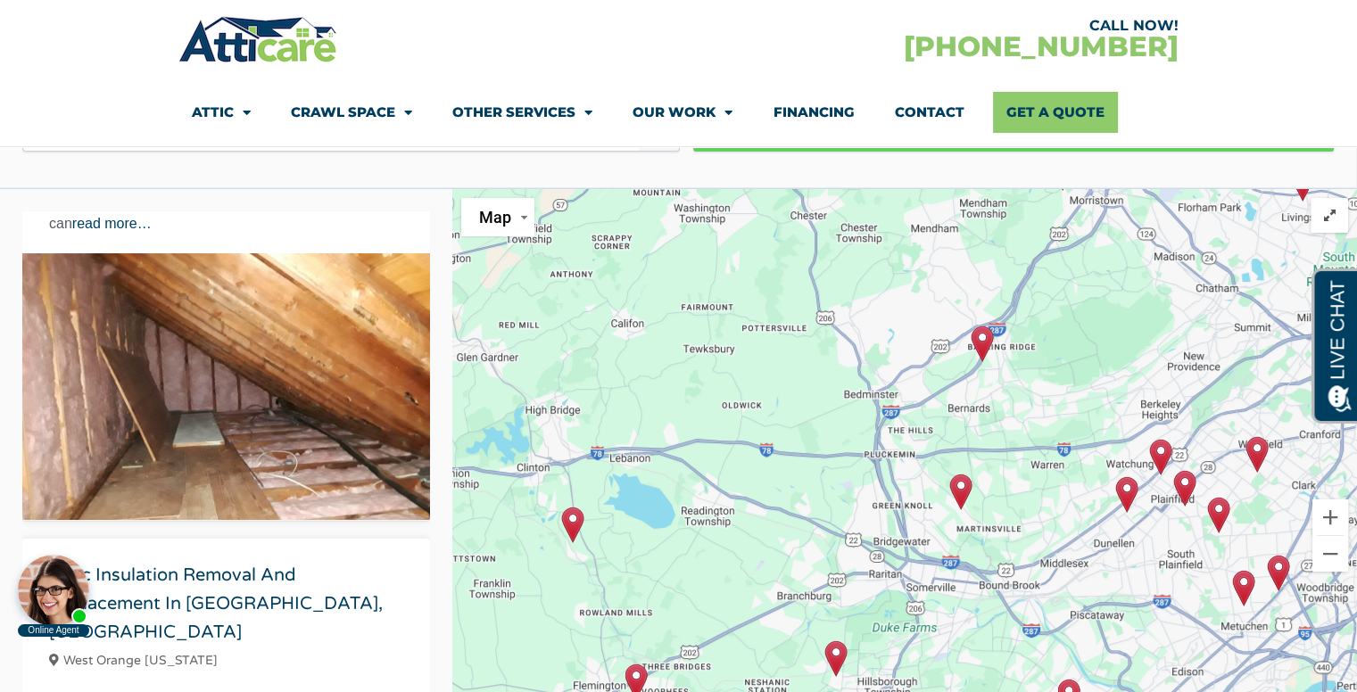
drag, startPoint x: 591, startPoint y: 496, endPoint x: 756, endPoint y: 429, distance: 178.1
click at [756, 429] on div "To activate drag with keyboard, press Alt + Enter. Once in keyboard drag state,…" at bounding box center [904, 535] width 904 height 692
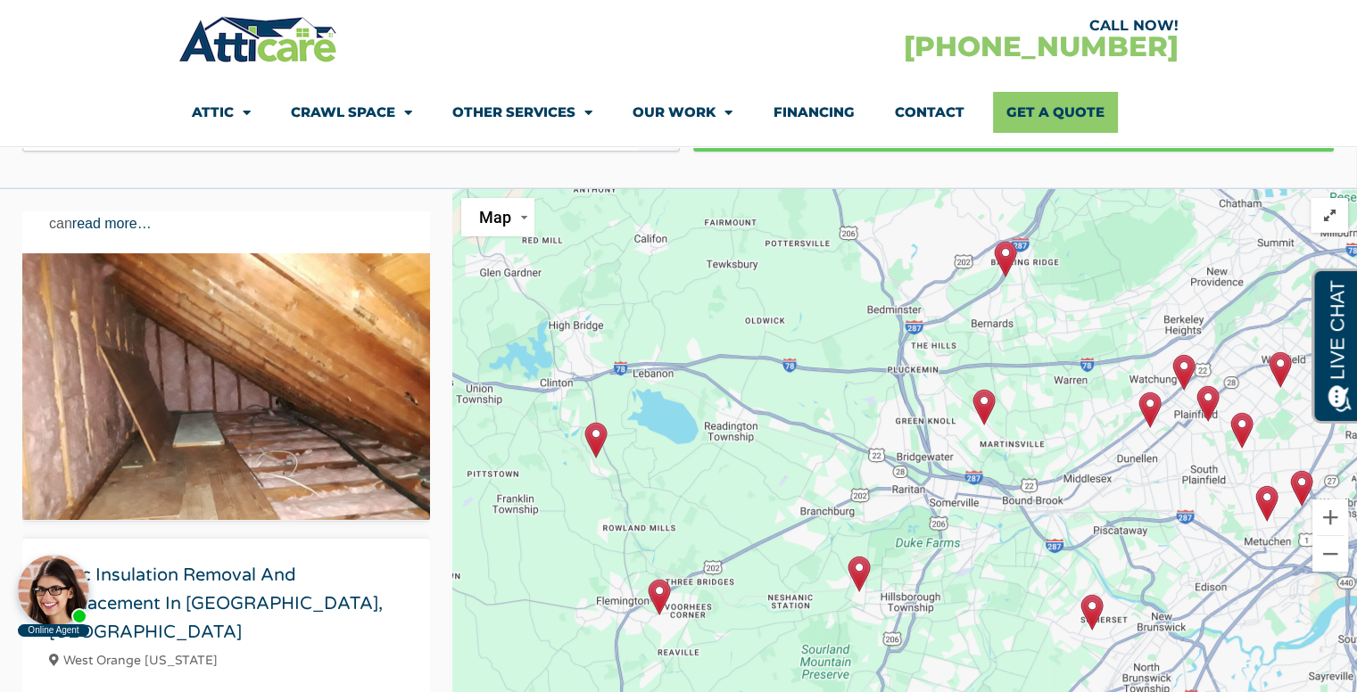
drag, startPoint x: 789, startPoint y: 486, endPoint x: 804, endPoint y: 420, distance: 67.5
click at [804, 420] on div "To activate drag with keyboard, press Alt + Enter. Once in keyboard drag state,…" at bounding box center [904, 535] width 904 height 692
click at [592, 437] on img "Insulation Installation in Annandale, NJ" at bounding box center [595, 440] width 22 height 37
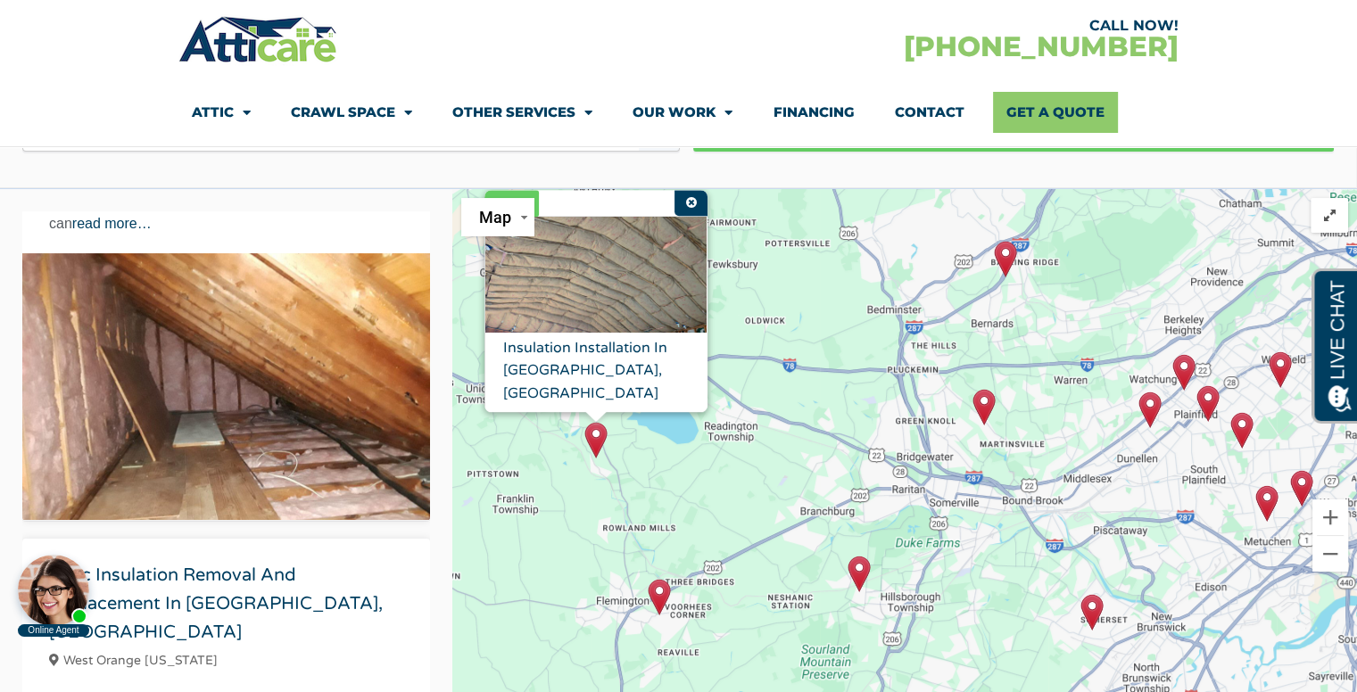
click at [656, 590] on img "Attic Insulation Removal and Replacement in Flemington, NJ" at bounding box center [659, 597] width 22 height 37
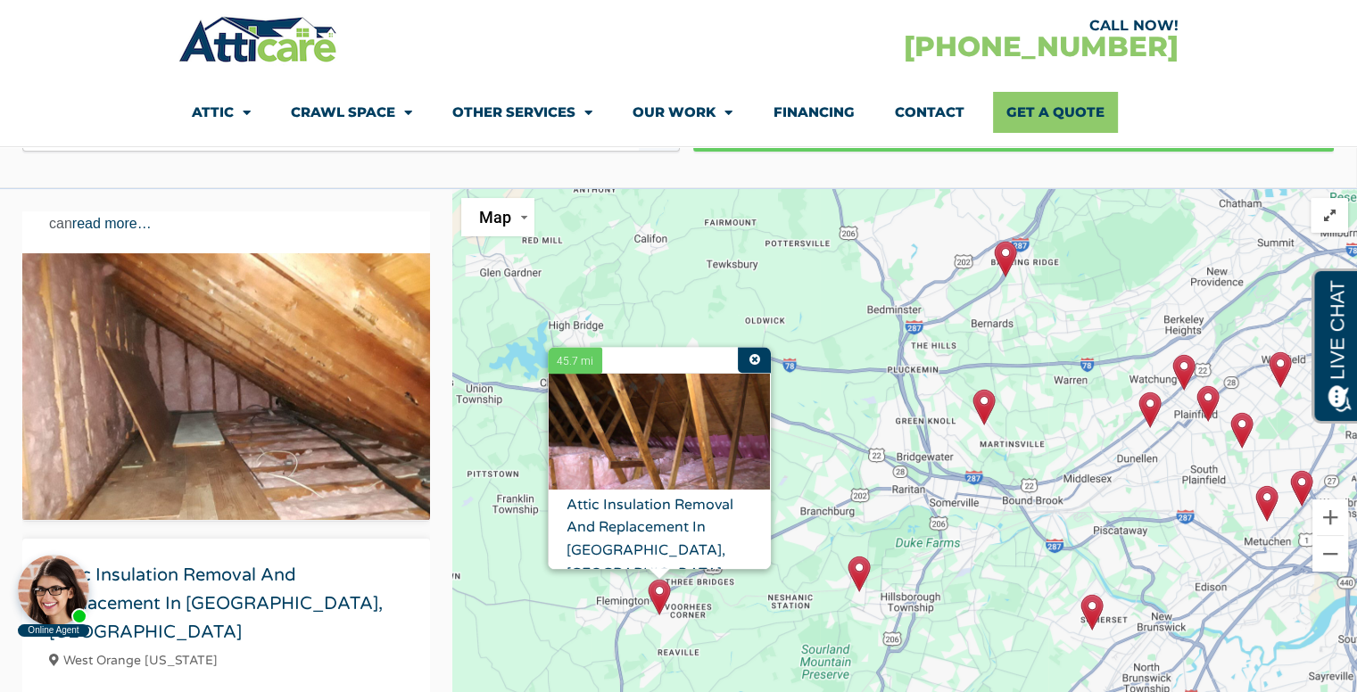
click at [854, 562] on img "Attic Clean Up and Insulation Replacement in Hillsborough, NJ" at bounding box center [858, 574] width 22 height 37
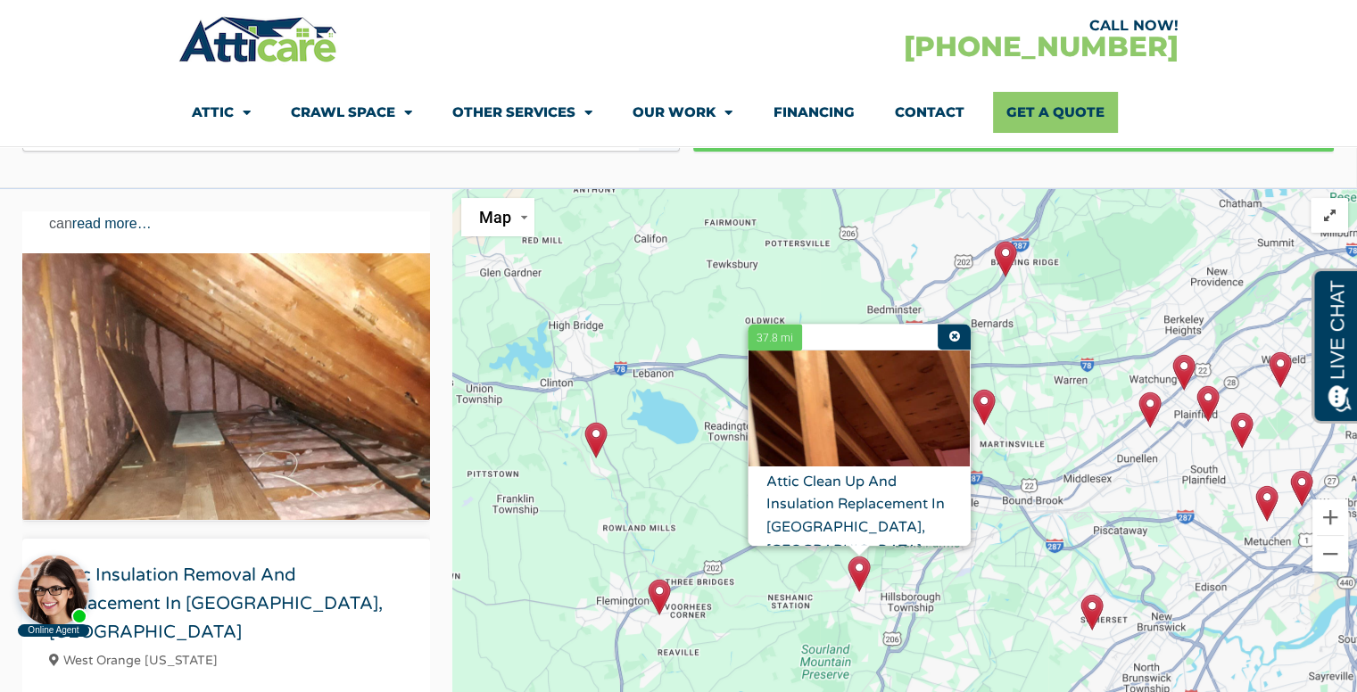
click at [1011, 251] on img "Attic Insulation Replacement in Basking Ridge, NJ" at bounding box center [1005, 259] width 22 height 37
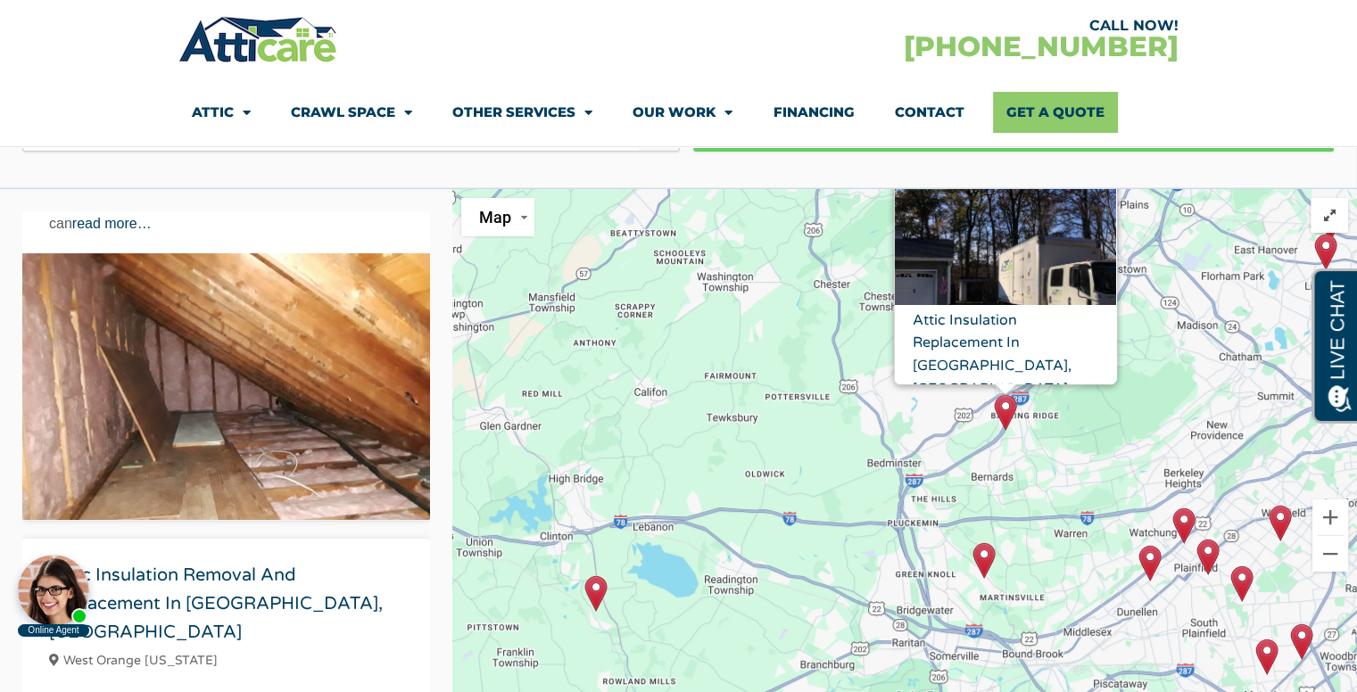
click at [983, 554] on img "Attic Insulation Replacement in Martinsville, New Jersey" at bounding box center [983, 560] width 22 height 37
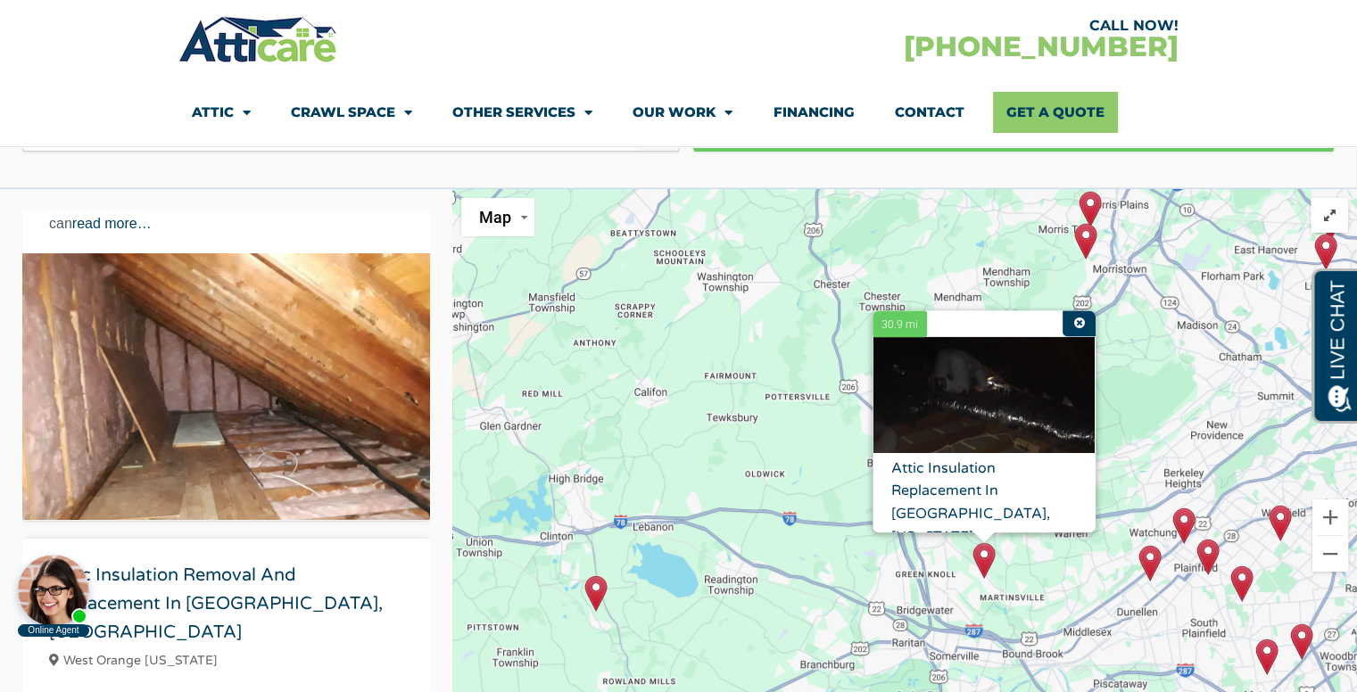
click at [1149, 558] on img "Attic Insulation Replacement in North Plainfield, NJ" at bounding box center [1149, 563] width 22 height 37
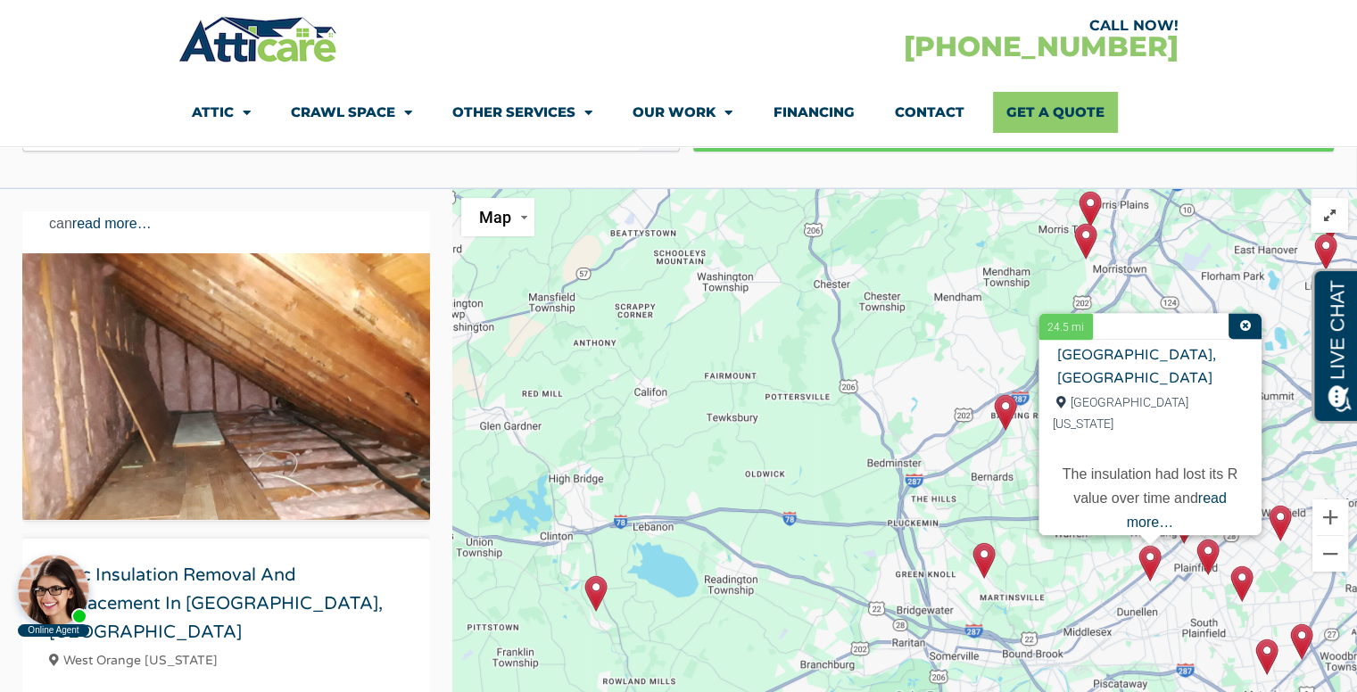
scroll to position [65, 0]
drag, startPoint x: 1182, startPoint y: 479, endPoint x: 1126, endPoint y: 442, distance: 67.5
click at [1126, 458] on p "The insulation had lost its R value over time and read more…" at bounding box center [1150, 494] width 186 height 73
click at [1135, 486] on link "read more…" at bounding box center [1177, 505] width 100 height 39
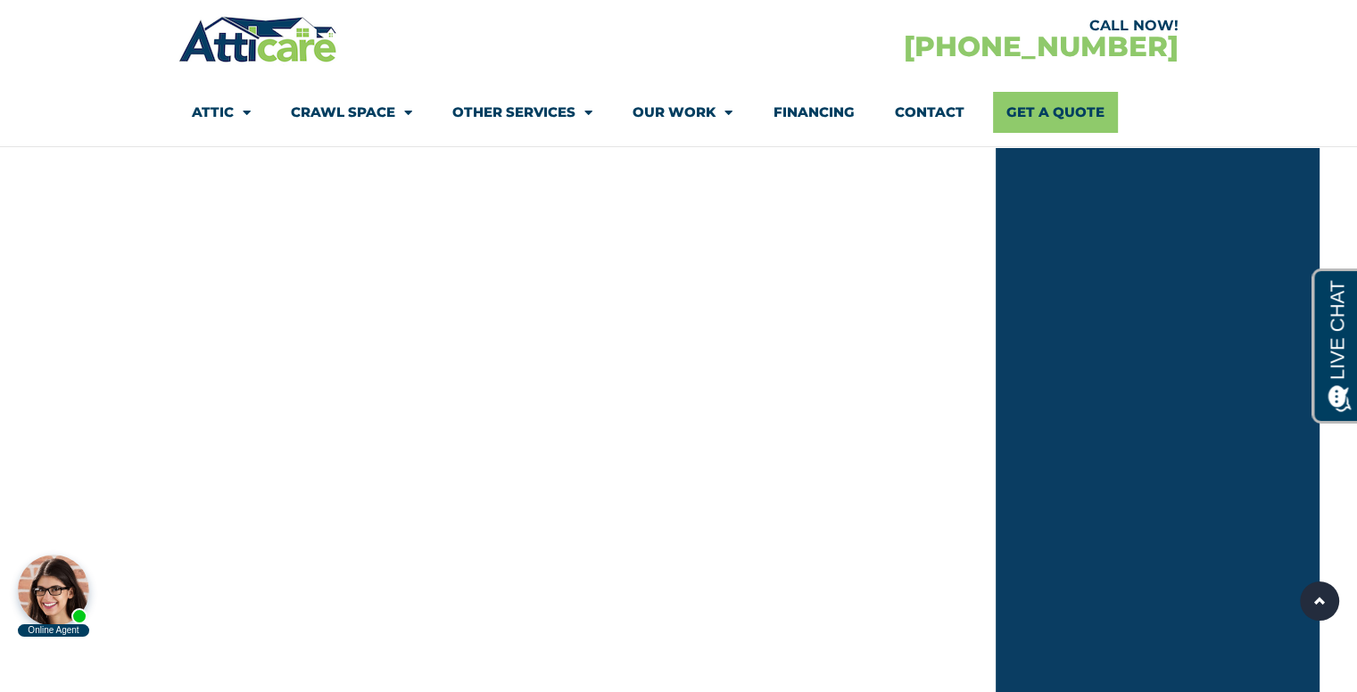
scroll to position [624, 0]
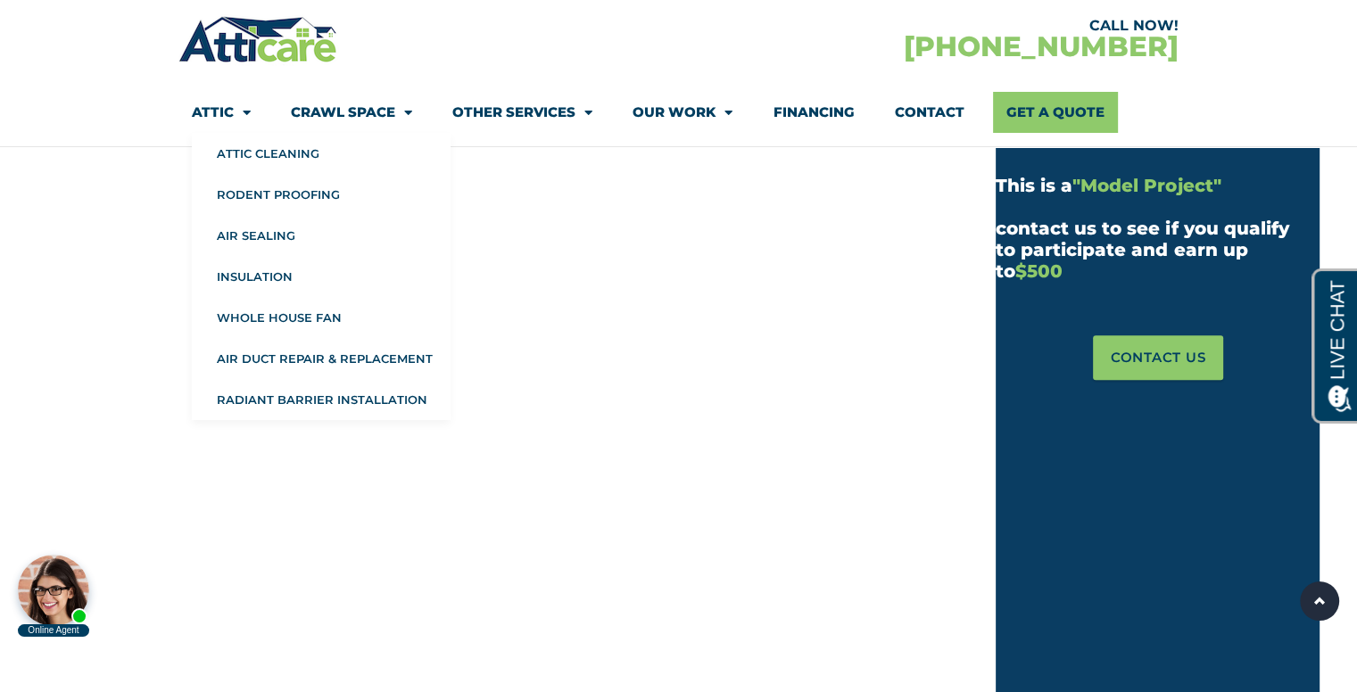
click at [200, 109] on link "Attic" at bounding box center [221, 112] width 59 height 41
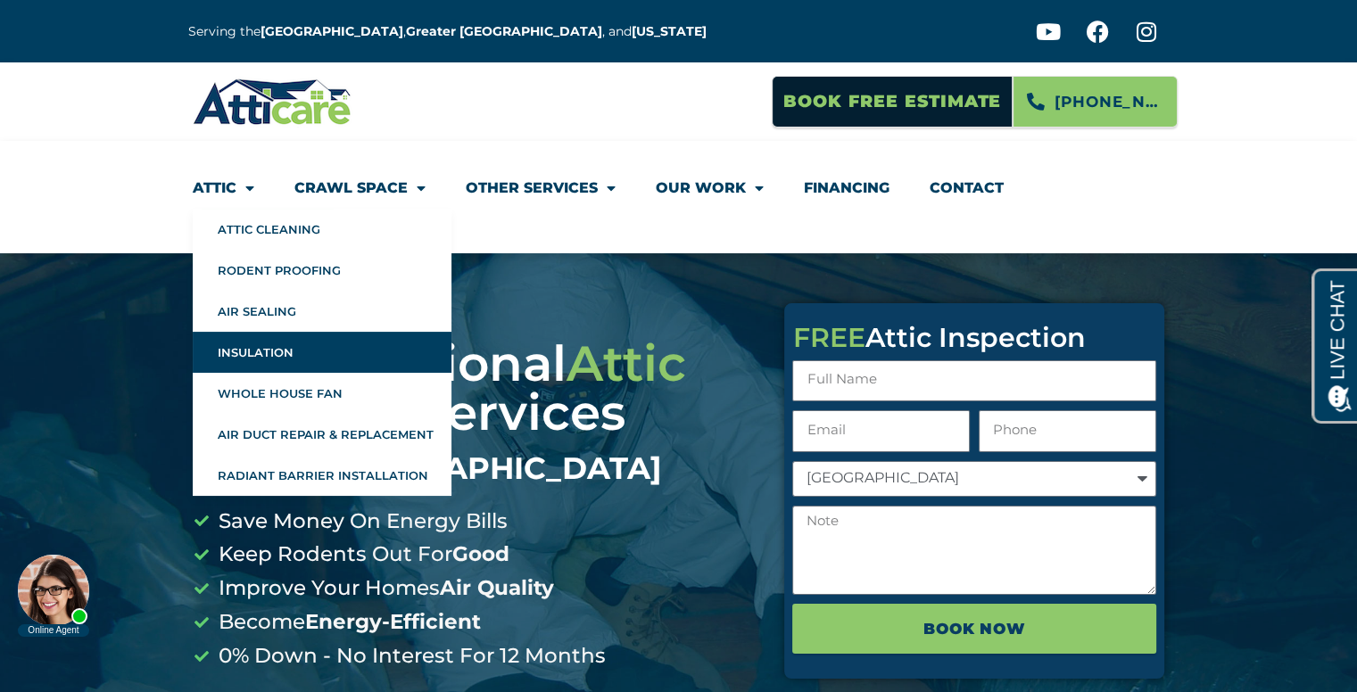
click at [279, 351] on link "Insulation" at bounding box center [322, 352] width 259 height 41
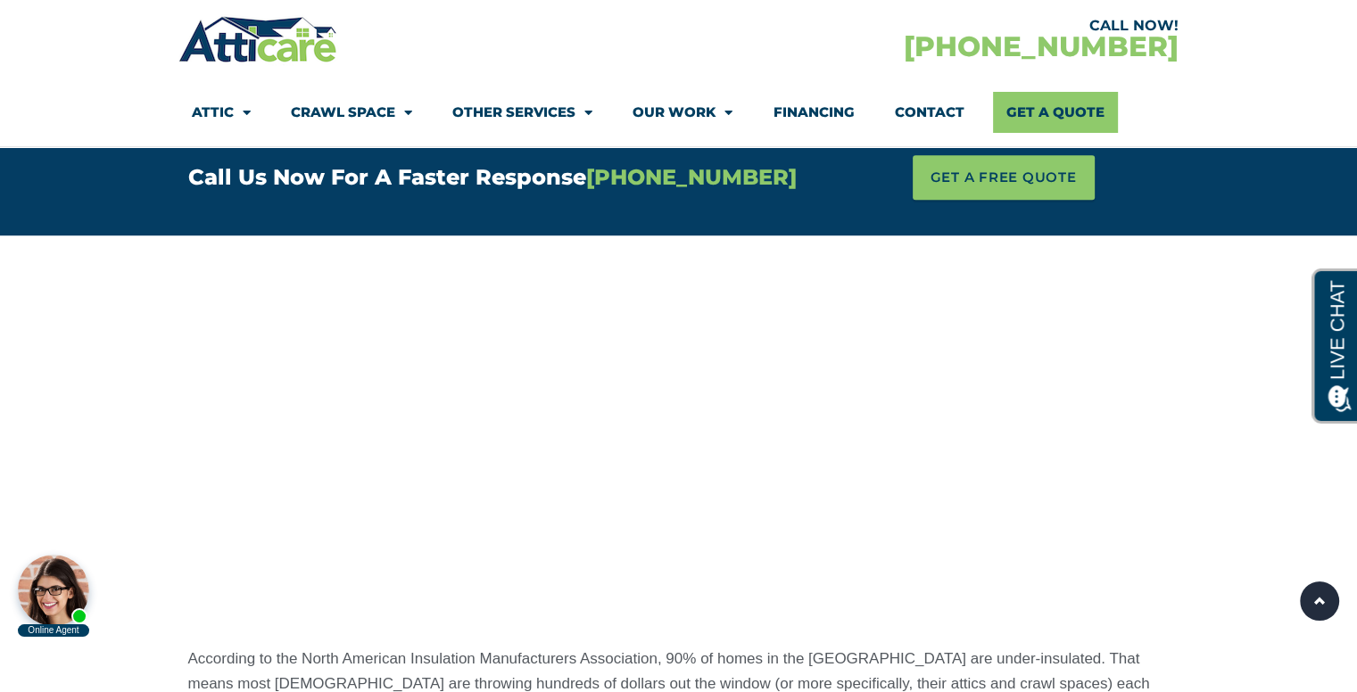
scroll to position [1249, 0]
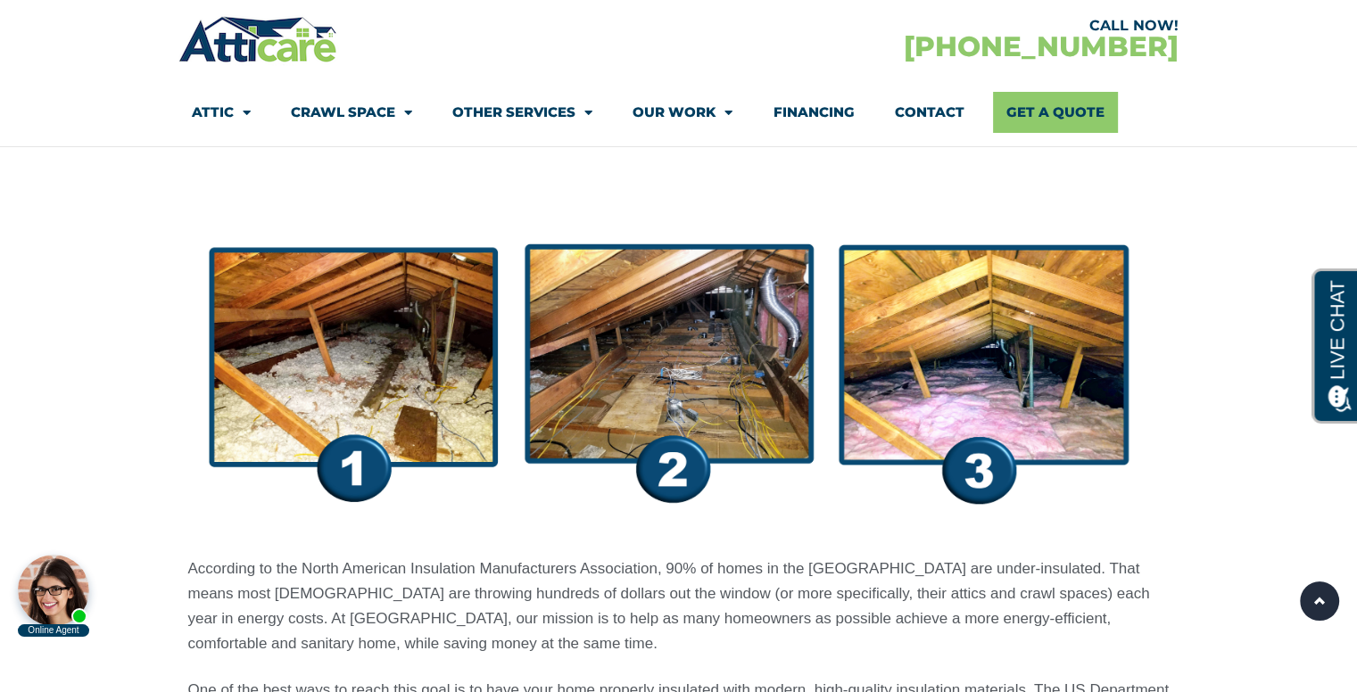
click at [676, 399] on img at bounding box center [678, 368] width 981 height 339
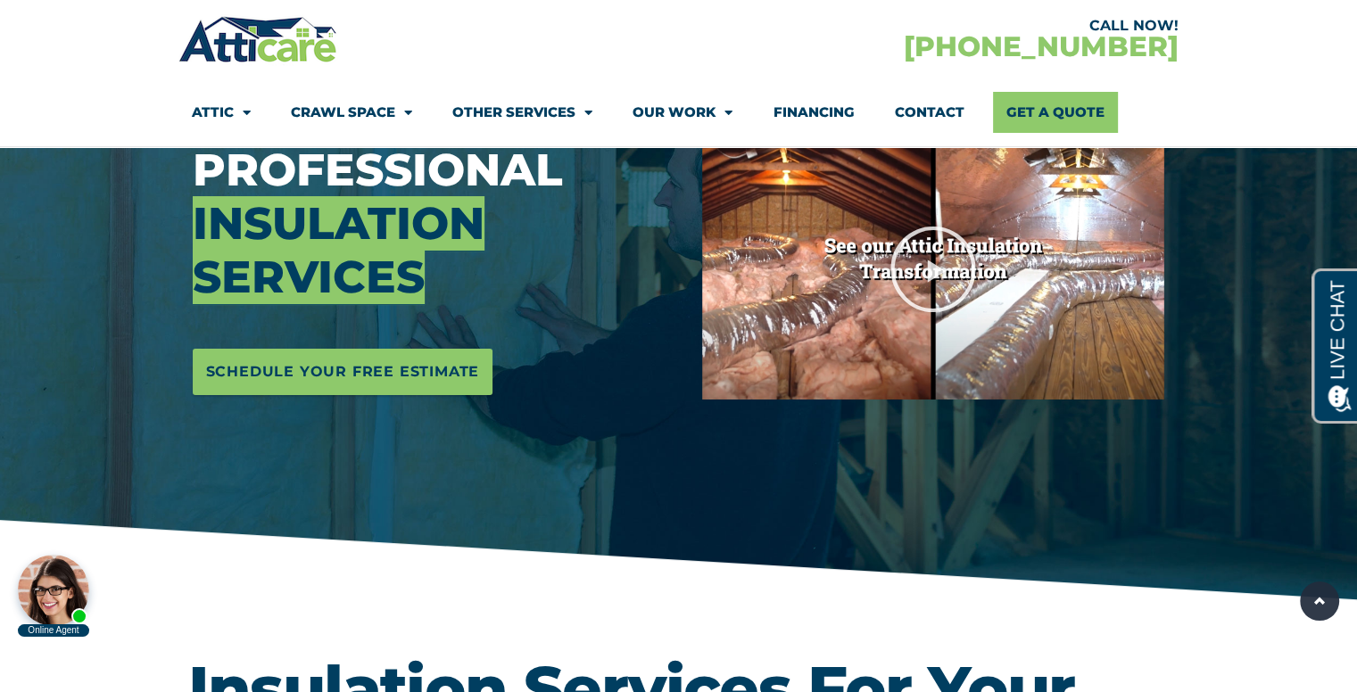
scroll to position [89, 0]
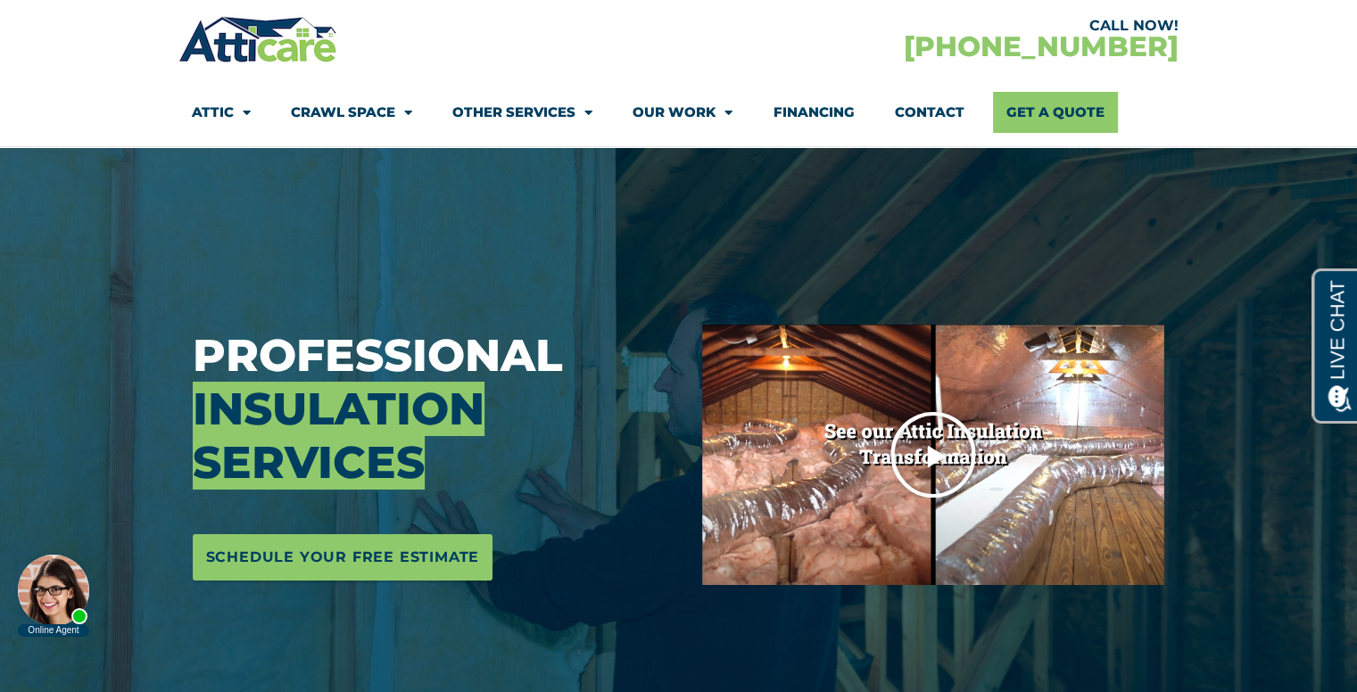
click at [944, 450] on icon "Play Video" at bounding box center [932, 454] width 89 height 89
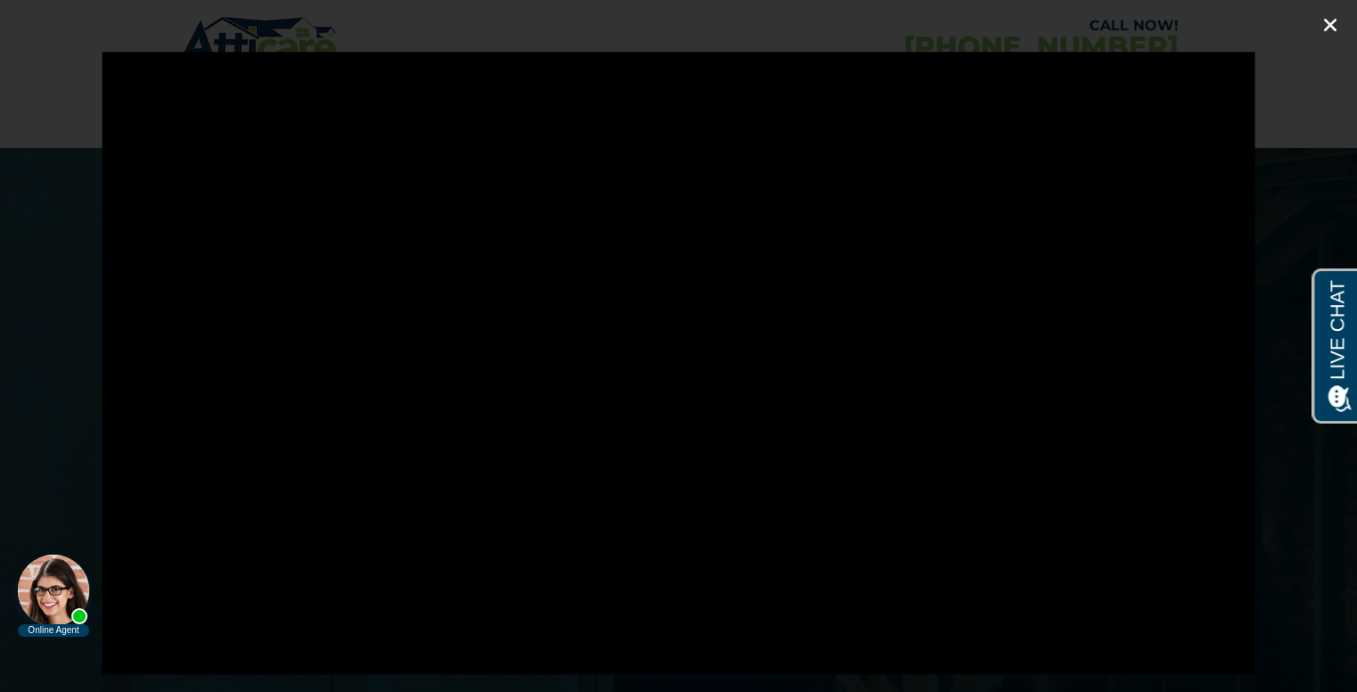
click at [1331, 27] on icon "Close (Esc)" at bounding box center [1330, 25] width 18 height 18
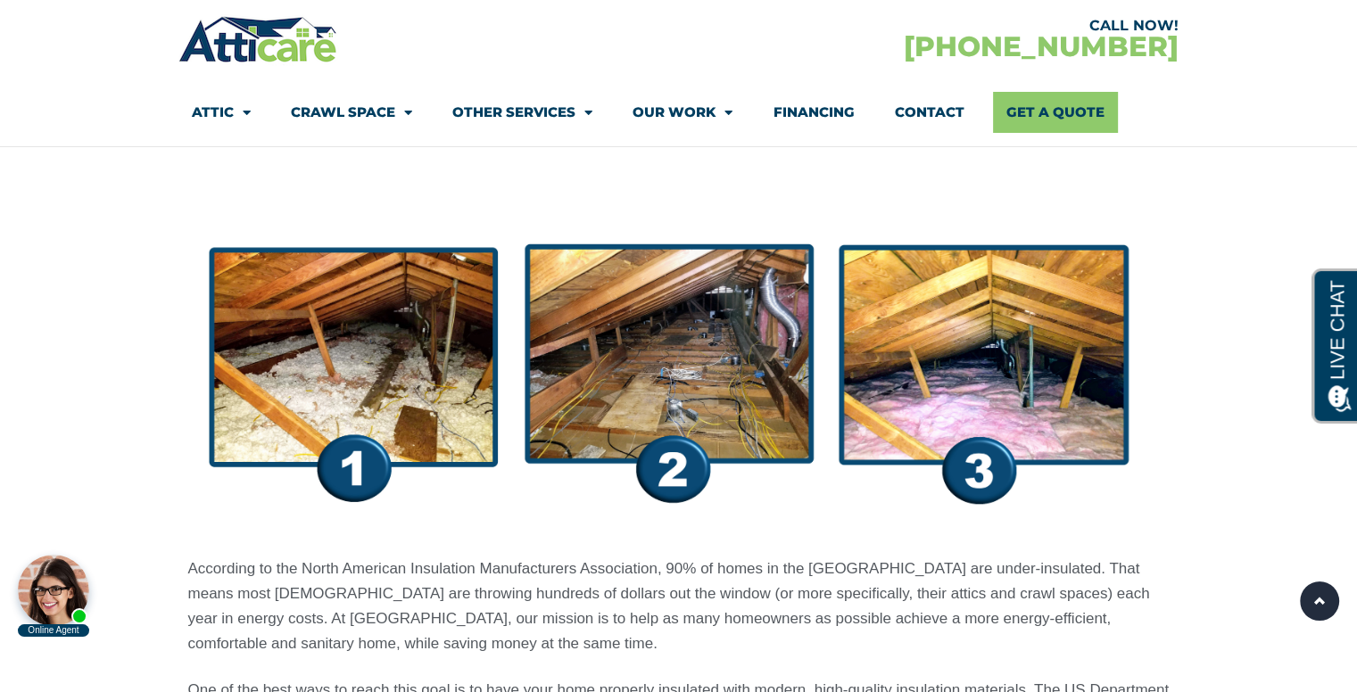
scroll to position [1516, 0]
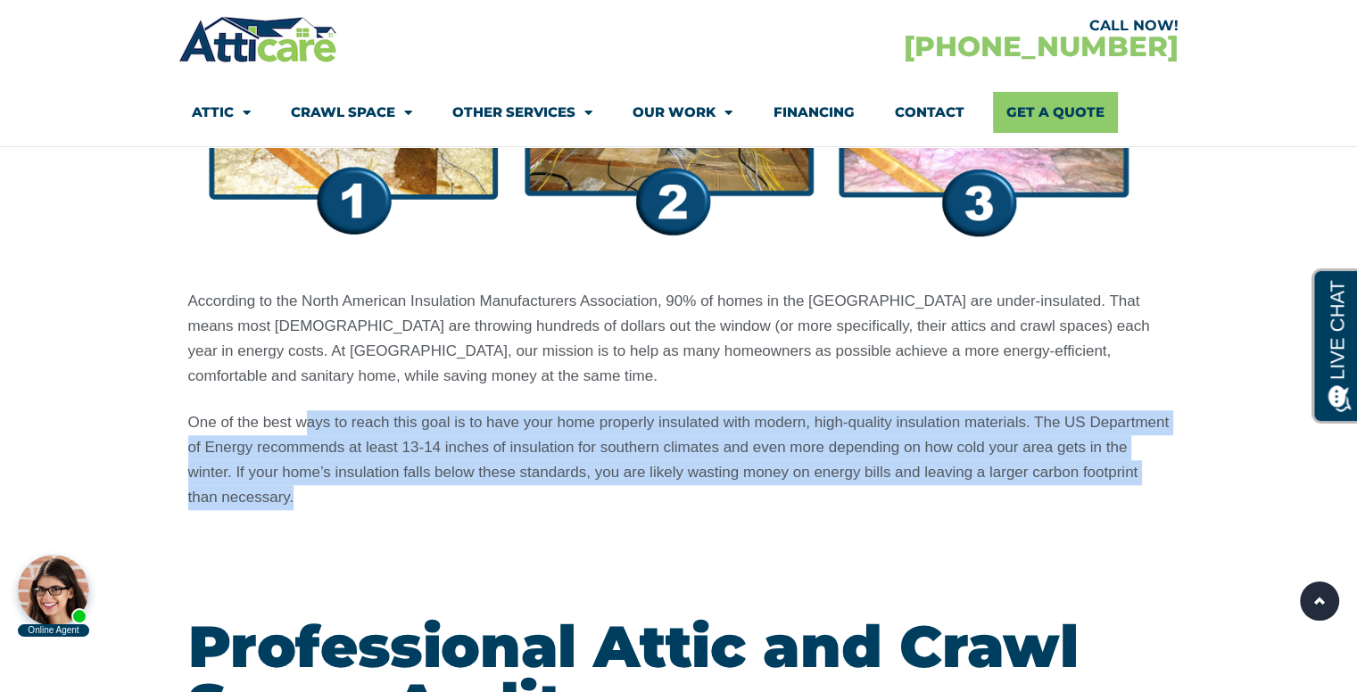
drag, startPoint x: 410, startPoint y: 508, endPoint x: 304, endPoint y: 400, distance: 150.7
click at [306, 397] on div "According to the North American Insulation Manufacturers Association, 90% of ho…" at bounding box center [678, 399] width 981 height 221
click at [326, 445] on span "One of the best ways to reach this goal is to have your home properly insulated…" at bounding box center [678, 460] width 981 height 92
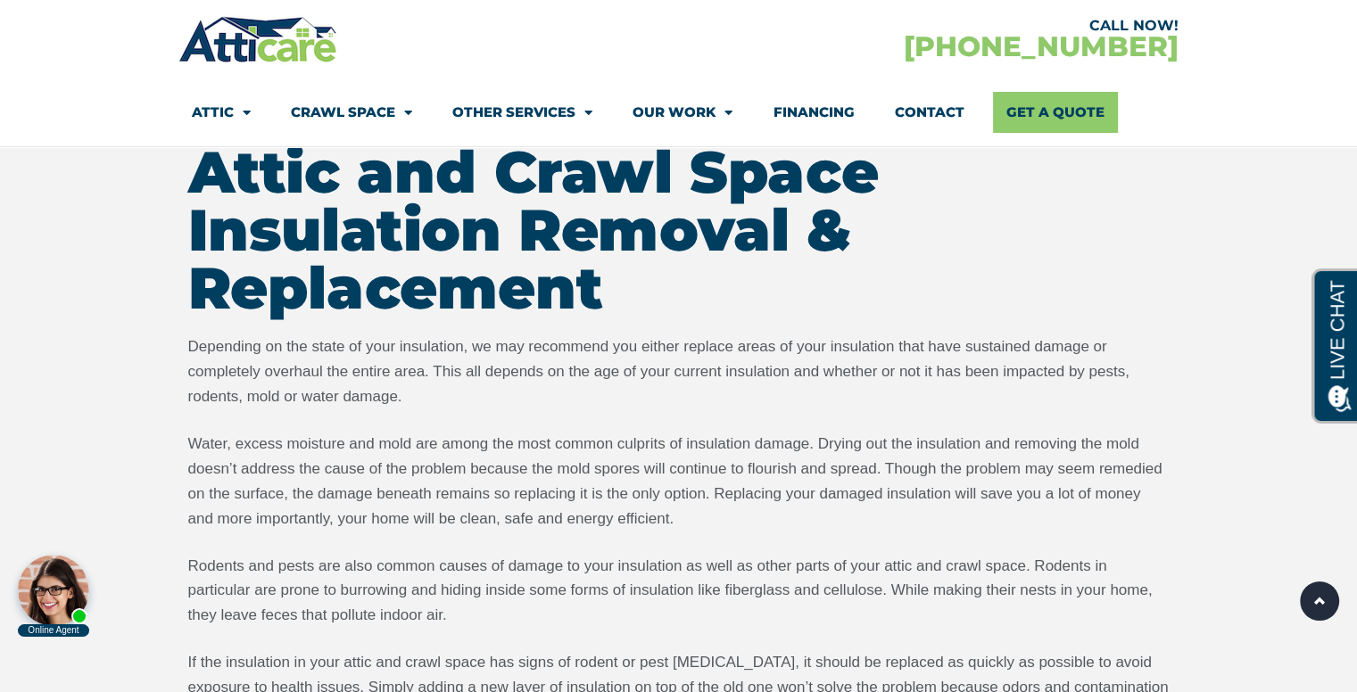
scroll to position [2587, 0]
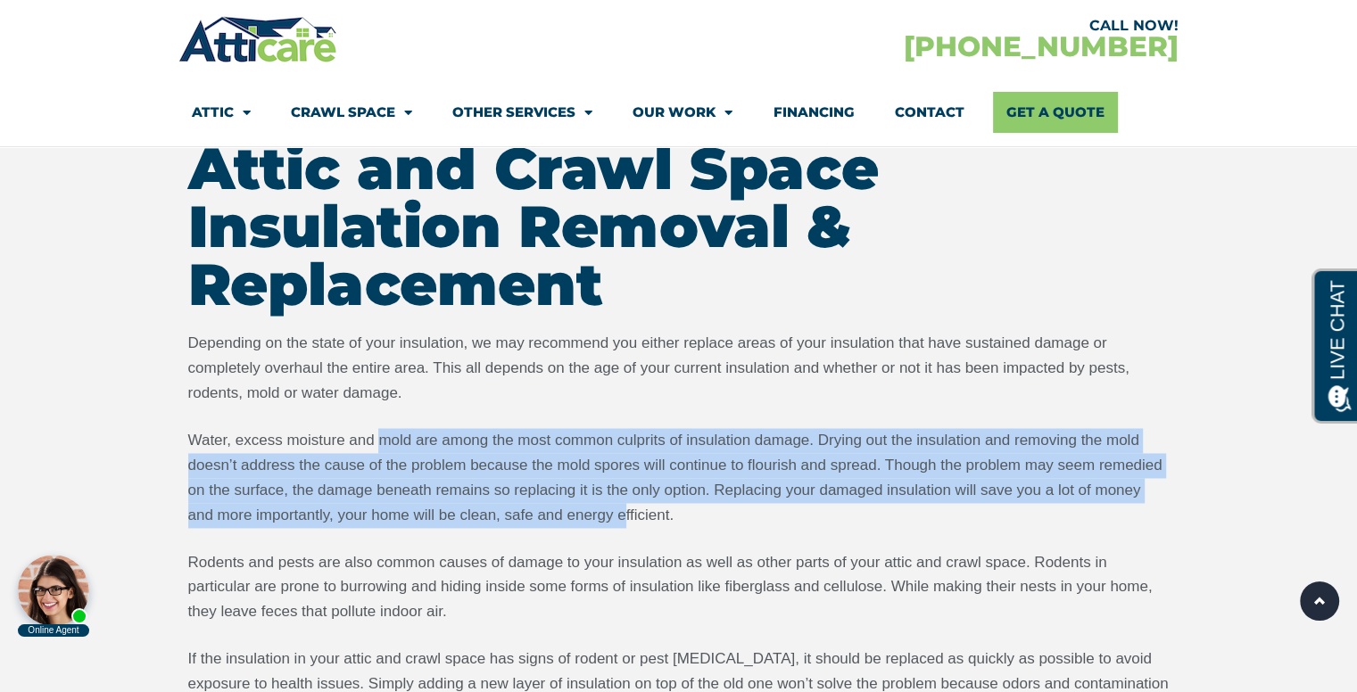
drag, startPoint x: 384, startPoint y: 438, endPoint x: 626, endPoint y: 511, distance: 252.5
click at [626, 511] on p "Water, excess moisture and mold are among the most common culprits of insulatio…" at bounding box center [678, 478] width 981 height 100
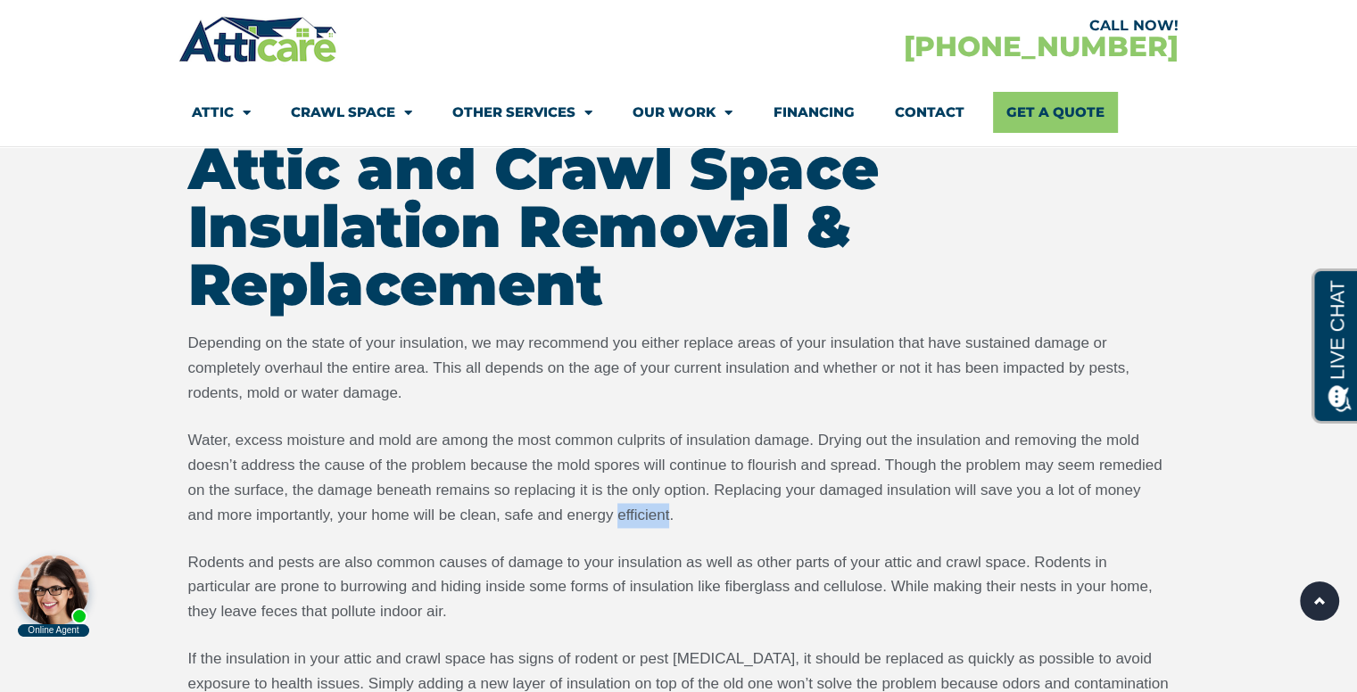
click at [626, 511] on p "Water, excess moisture and mold are among the most common culprits of insulatio…" at bounding box center [678, 478] width 981 height 100
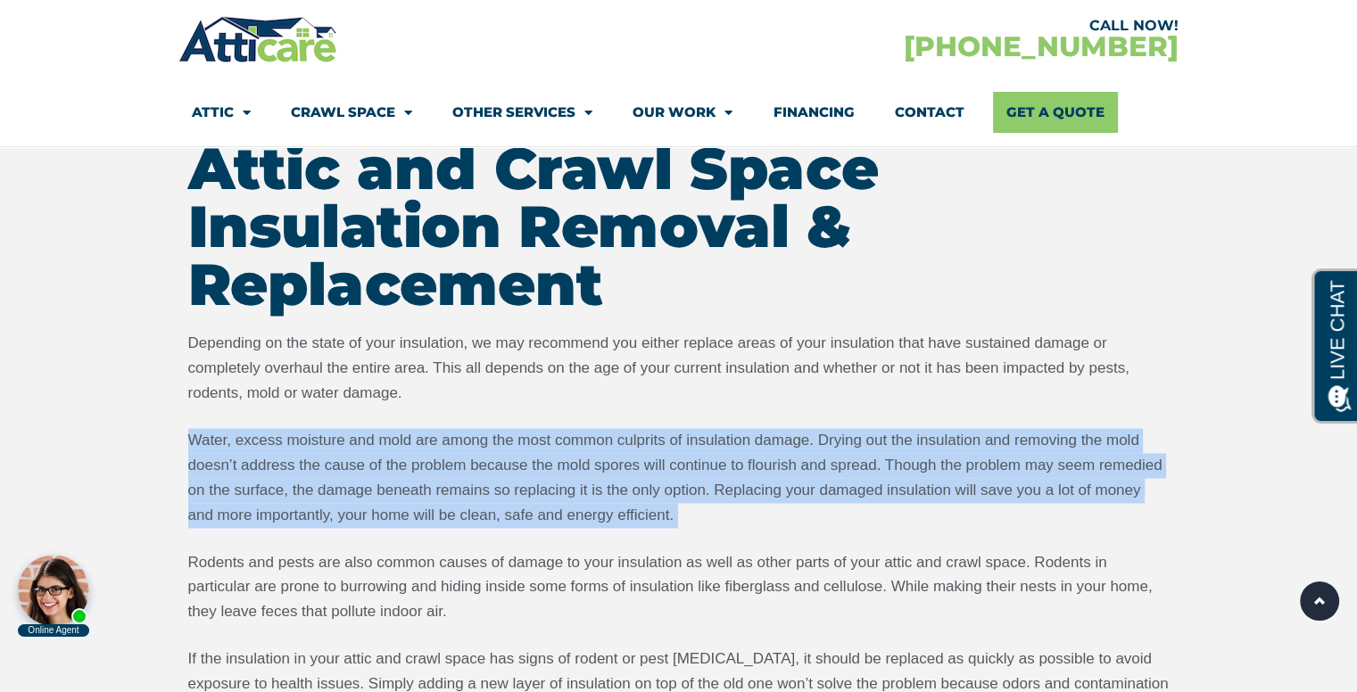
click at [626, 511] on p "Water, excess moisture and mold are among the most common culprits of insulatio…" at bounding box center [678, 478] width 981 height 100
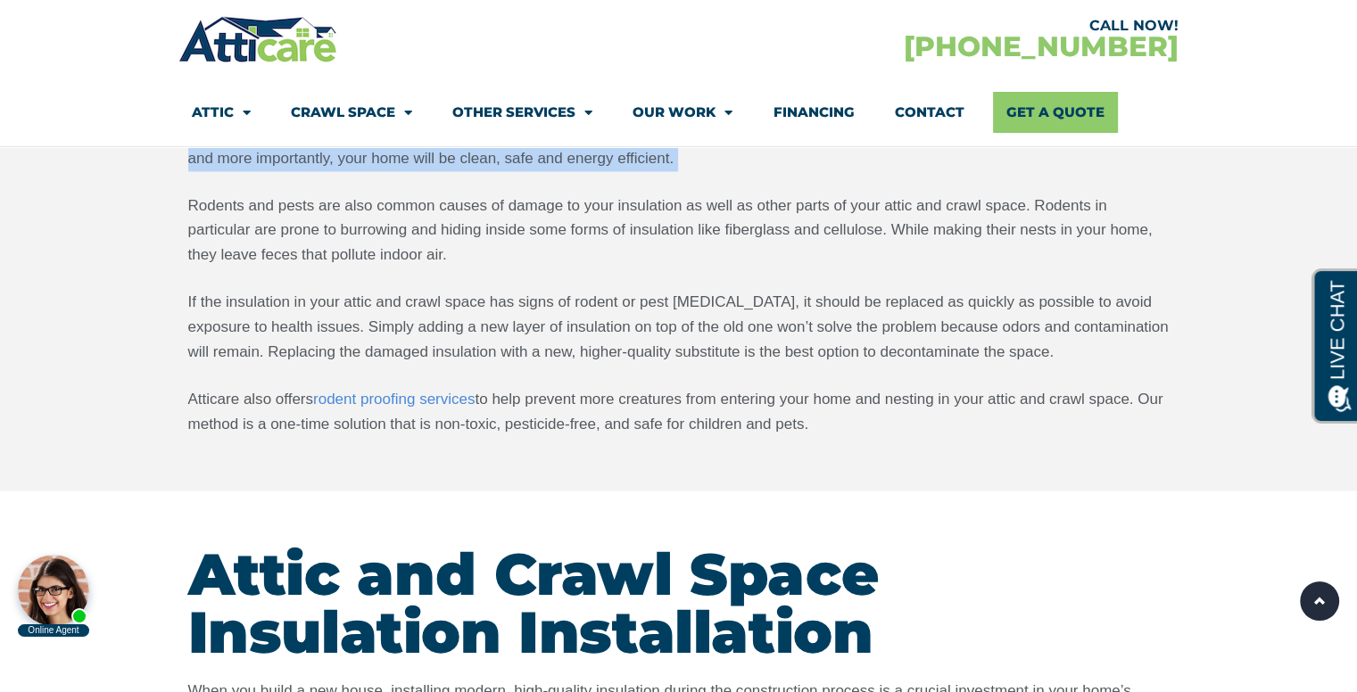
scroll to position [2943, 0]
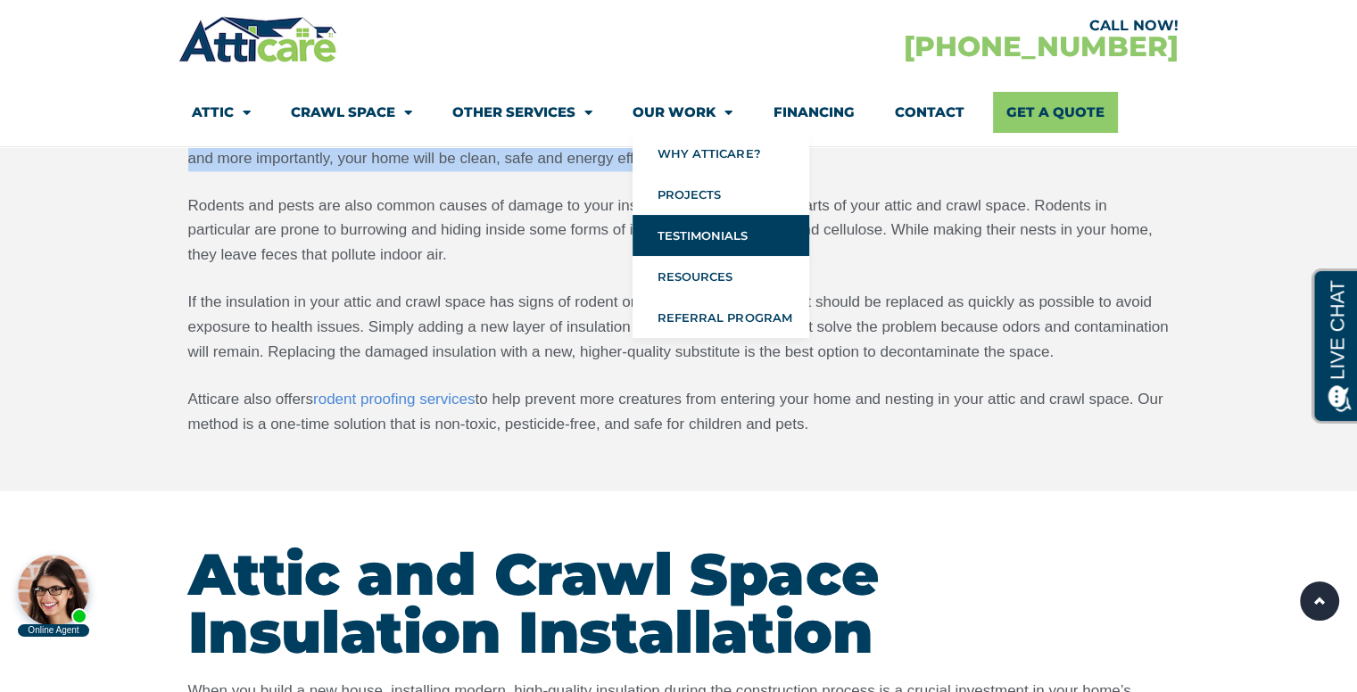
click at [697, 240] on link "Testimonials" at bounding box center [720, 235] width 177 height 41
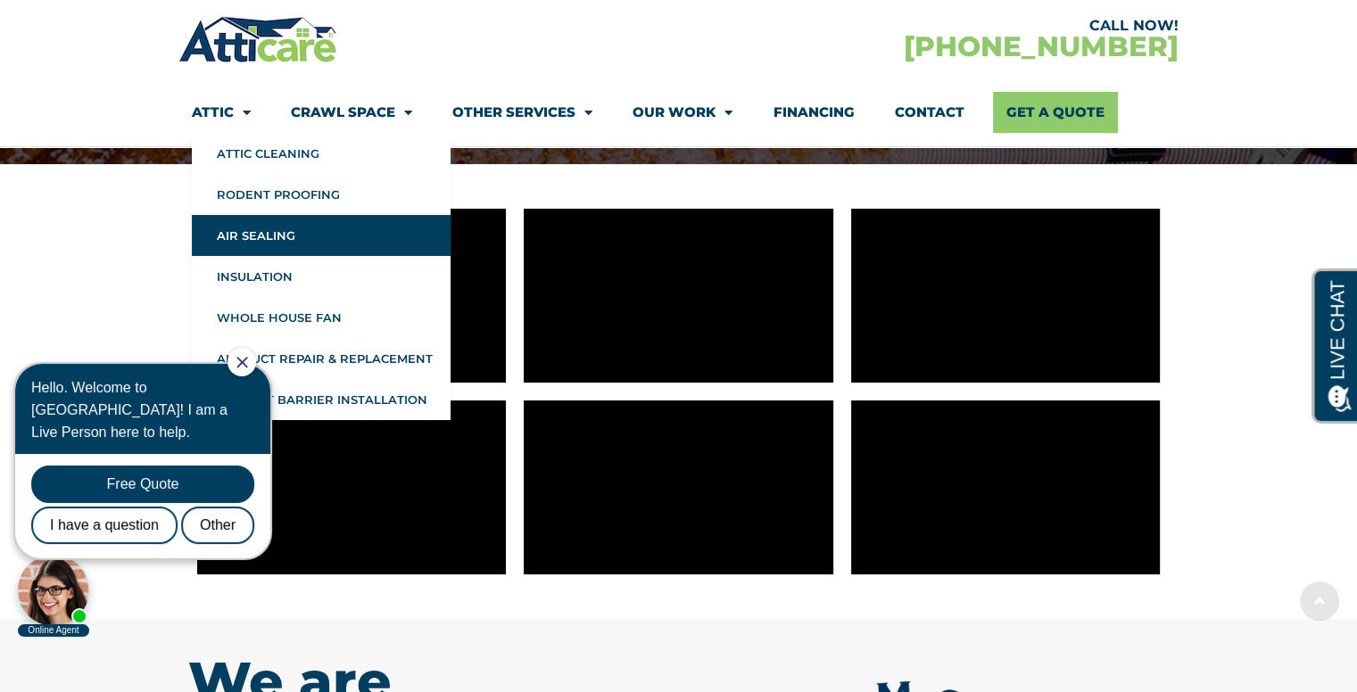
scroll to position [268, 0]
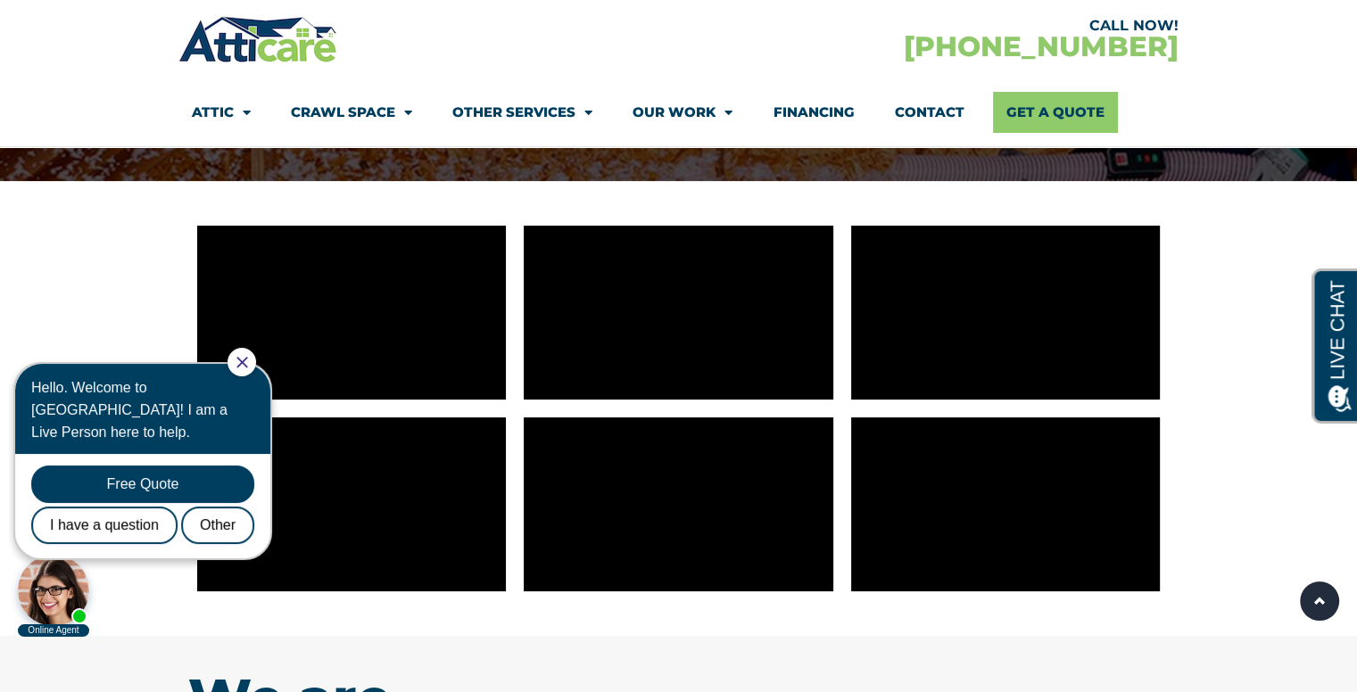
click at [248, 358] on icon "Close Chat" at bounding box center [242, 363] width 12 height 12
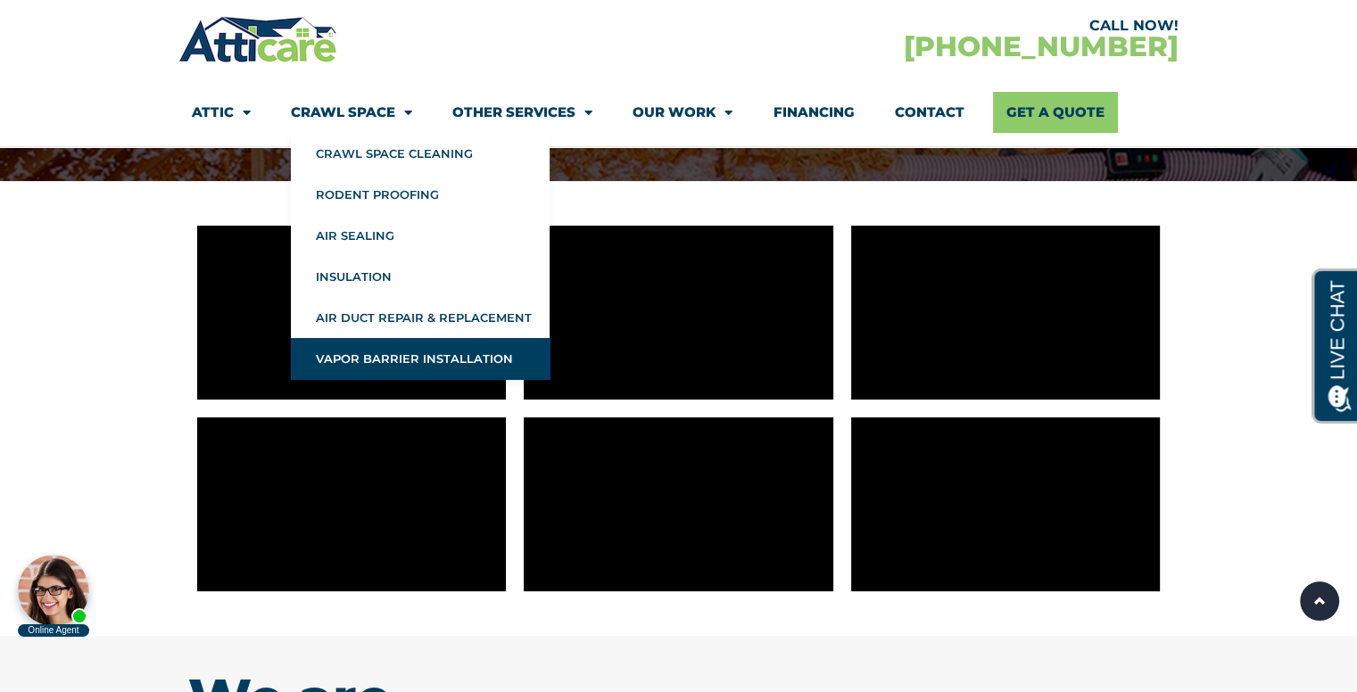
click at [447, 364] on link "Vapor Barrier Installation" at bounding box center [420, 358] width 259 height 41
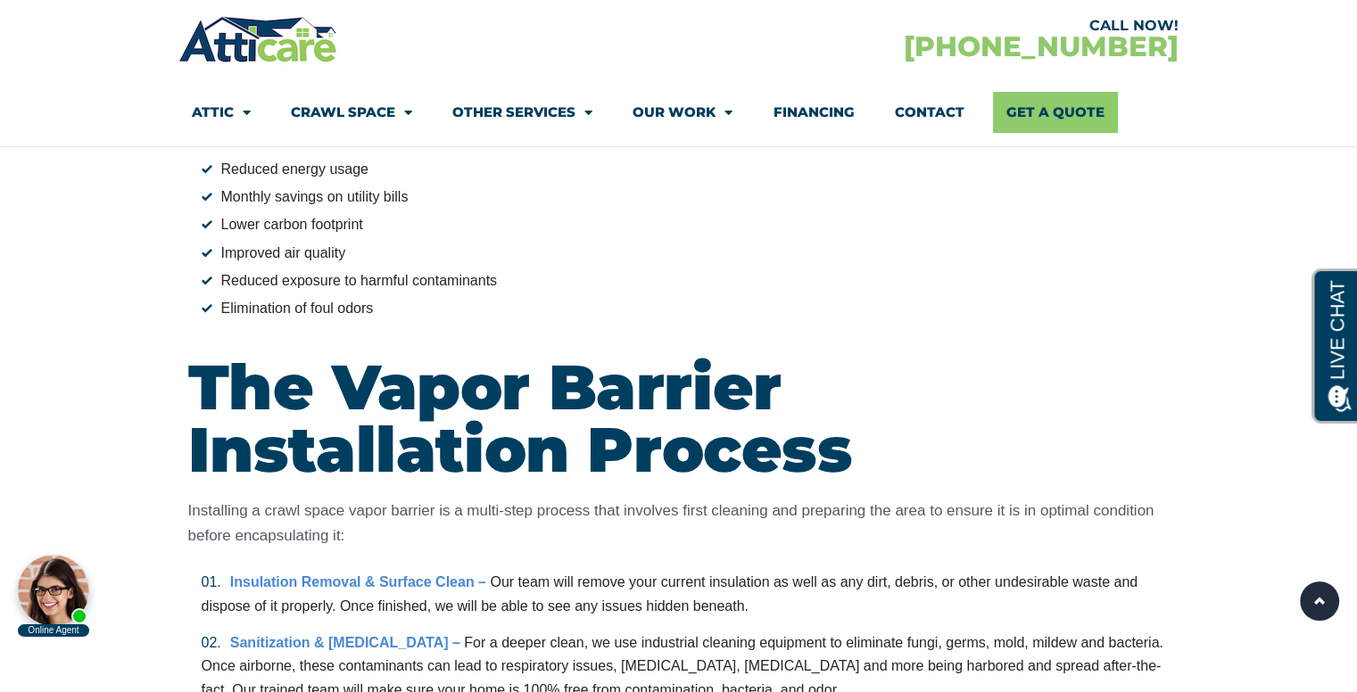
scroll to position [2497, 0]
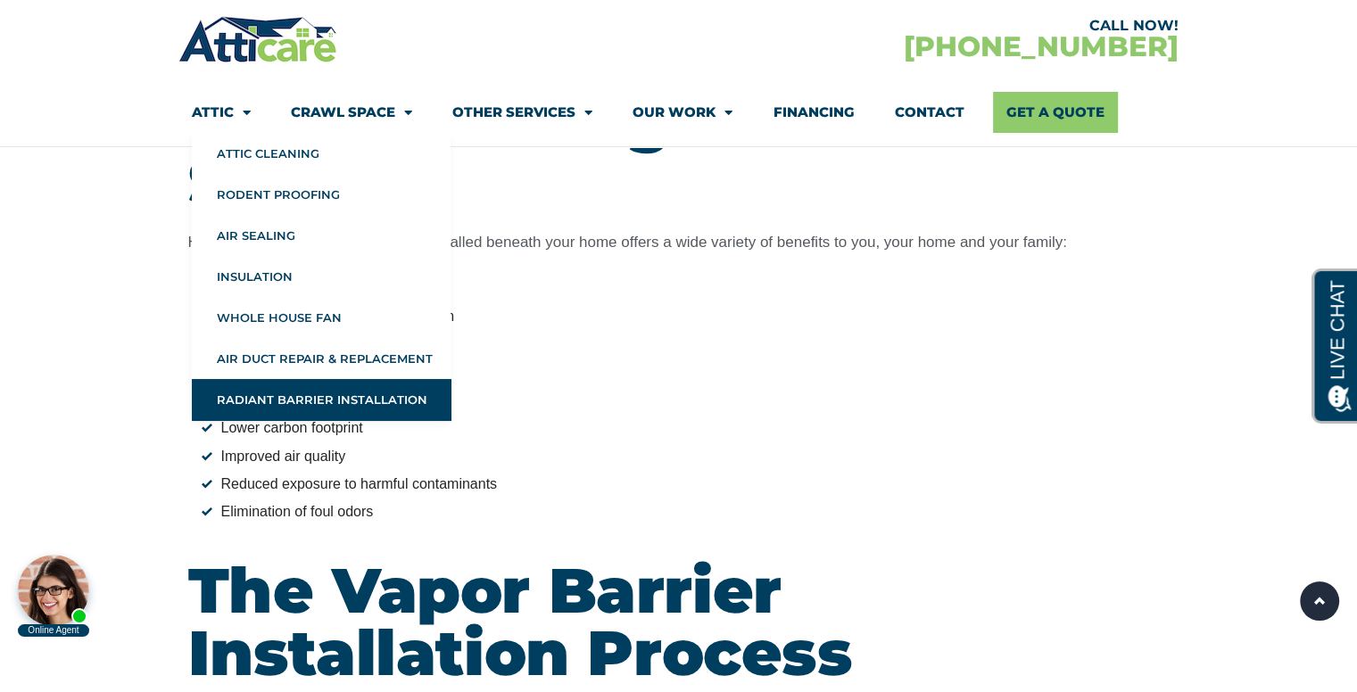
click at [291, 393] on link "Radiant Barrier Installation" at bounding box center [321, 399] width 259 height 41
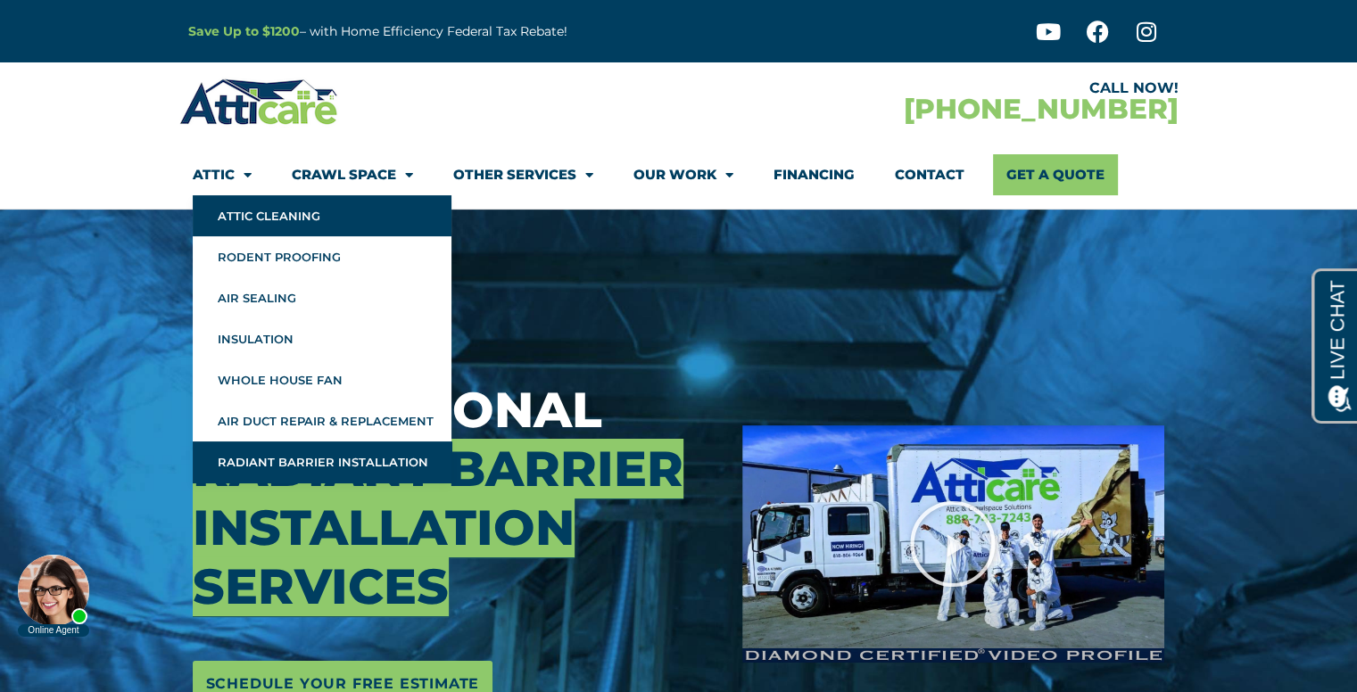
click at [268, 211] on link "Attic Cleaning" at bounding box center [322, 215] width 259 height 41
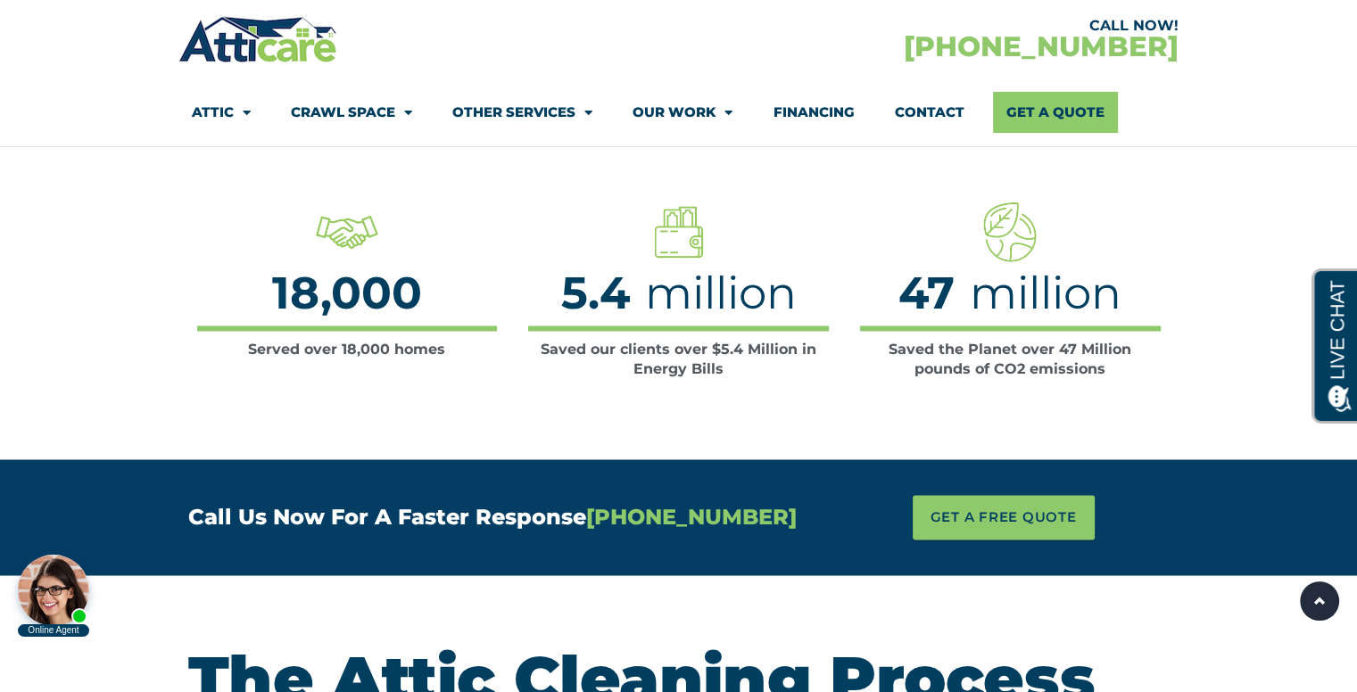
scroll to position [2408, 0]
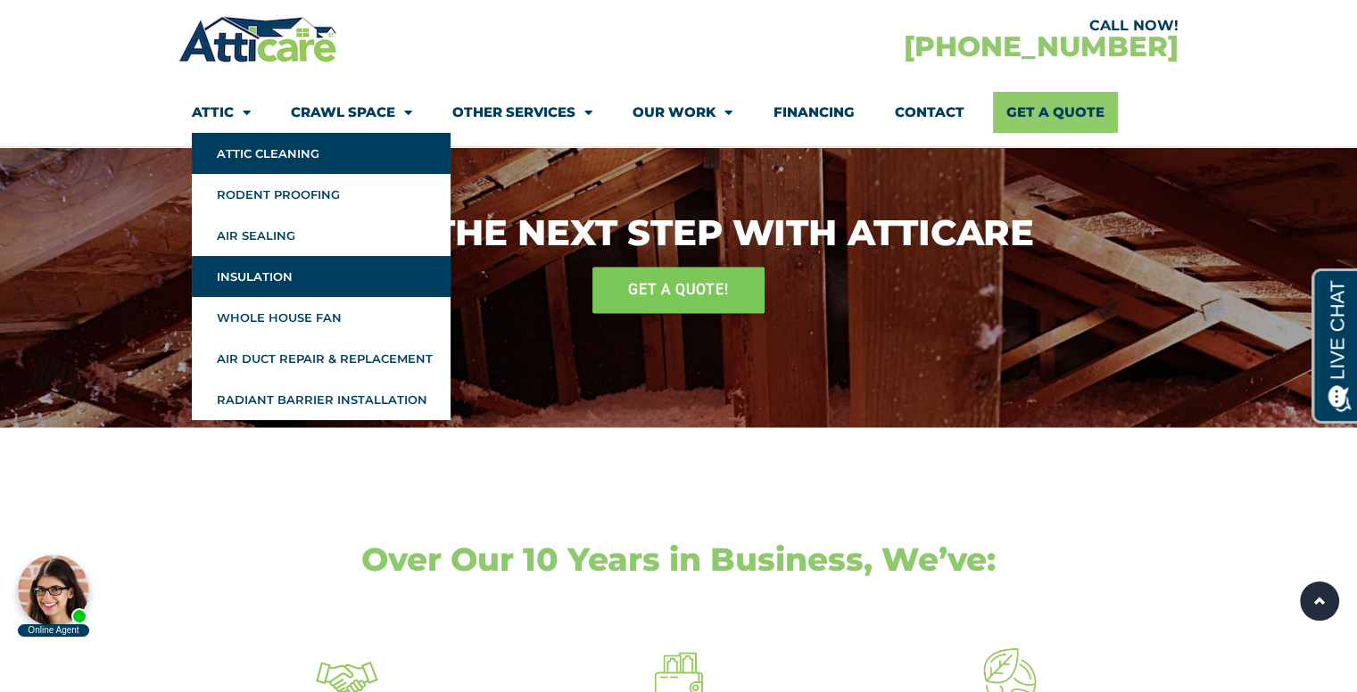
click at [283, 277] on link "Insulation" at bounding box center [321, 276] width 259 height 41
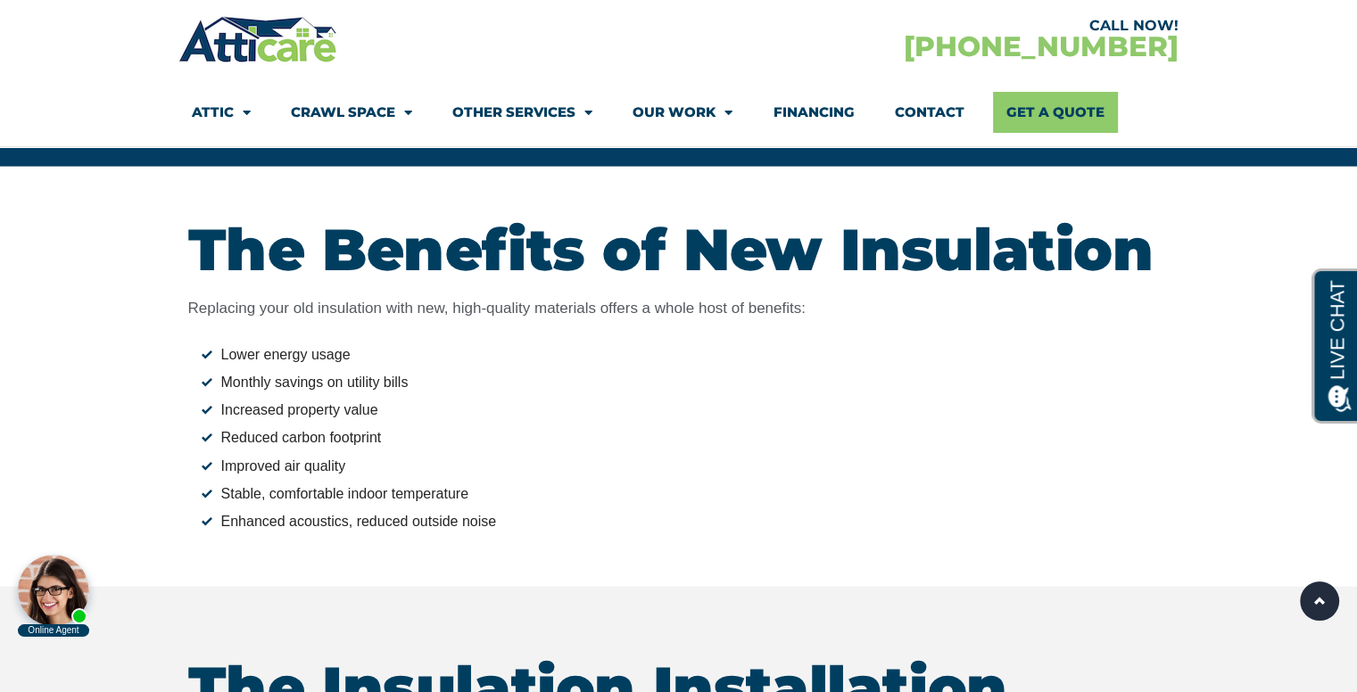
scroll to position [3300, 0]
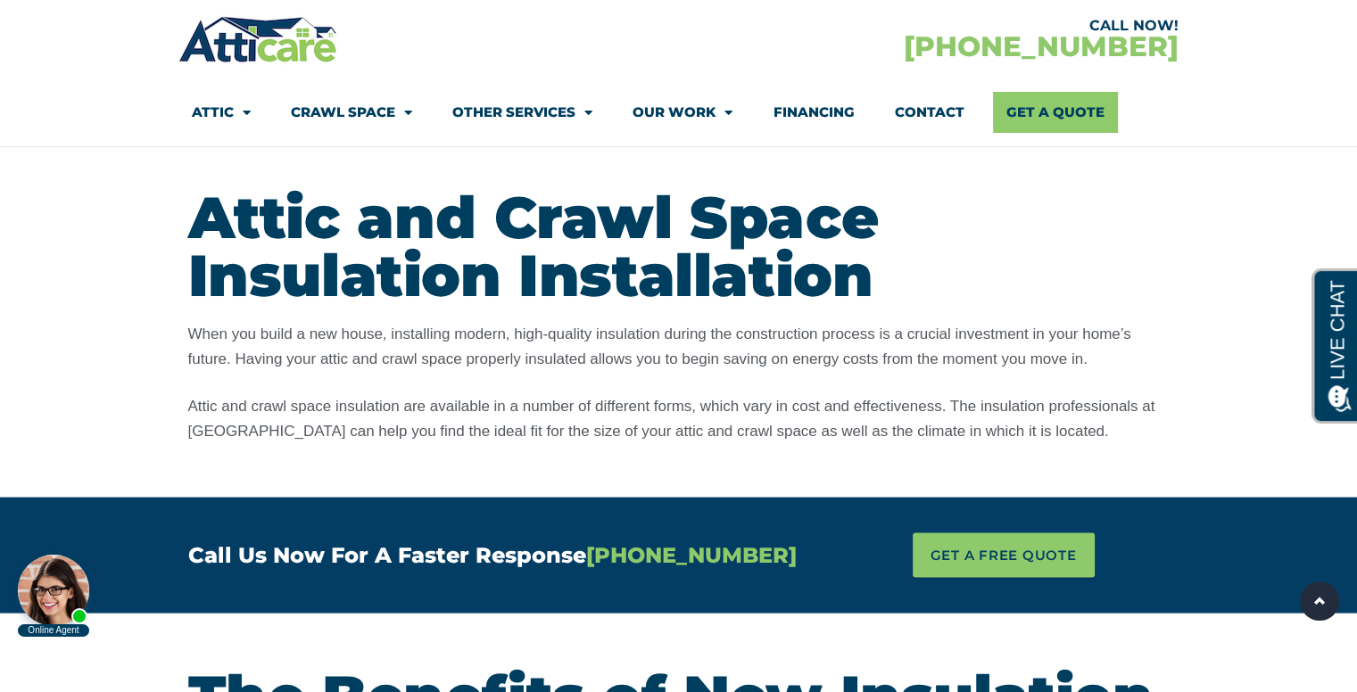
click at [669, 322] on p "When you build a new house, installing modern, high-quality insulation during t…" at bounding box center [678, 346] width 981 height 50
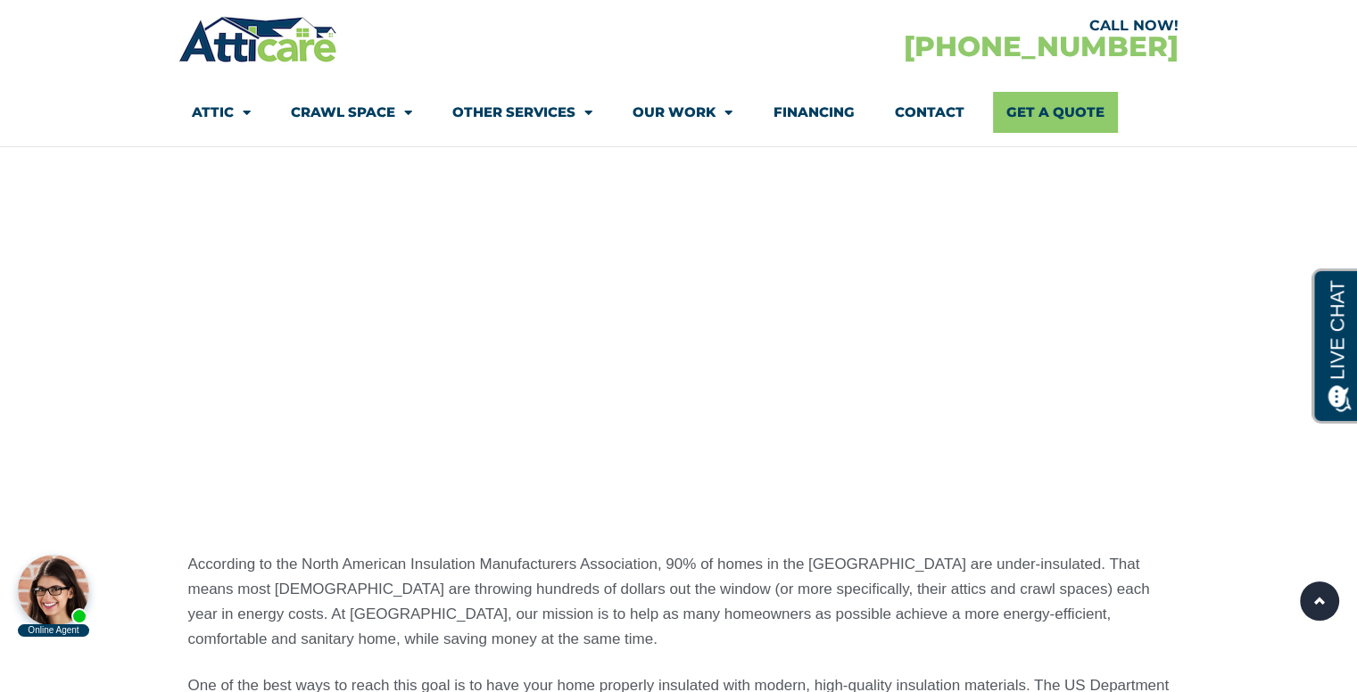
scroll to position [1249, 0]
